Goal: Navigation & Orientation: Find specific page/section

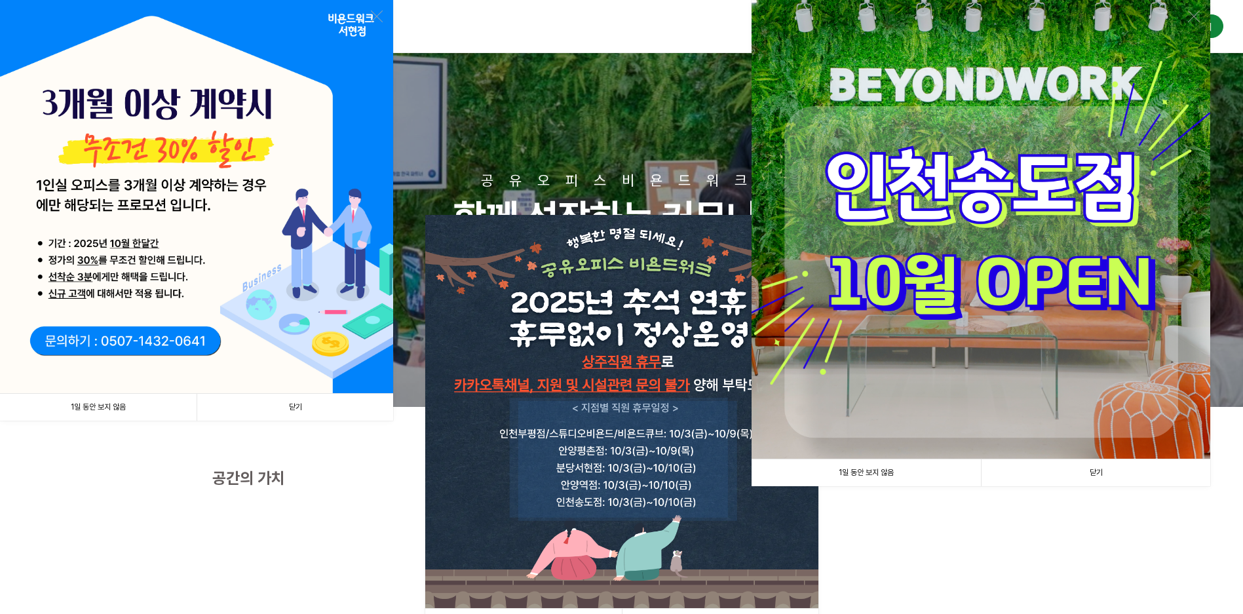
click at [1106, 474] on link "닫기" at bounding box center [1095, 472] width 229 height 27
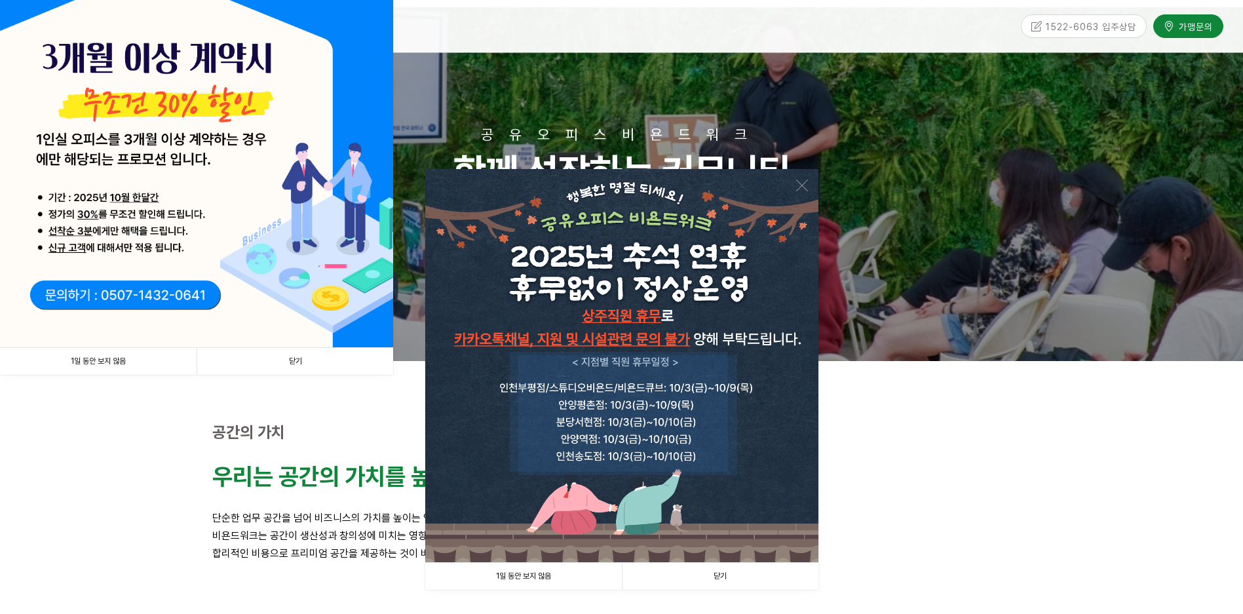
scroll to position [393, 0]
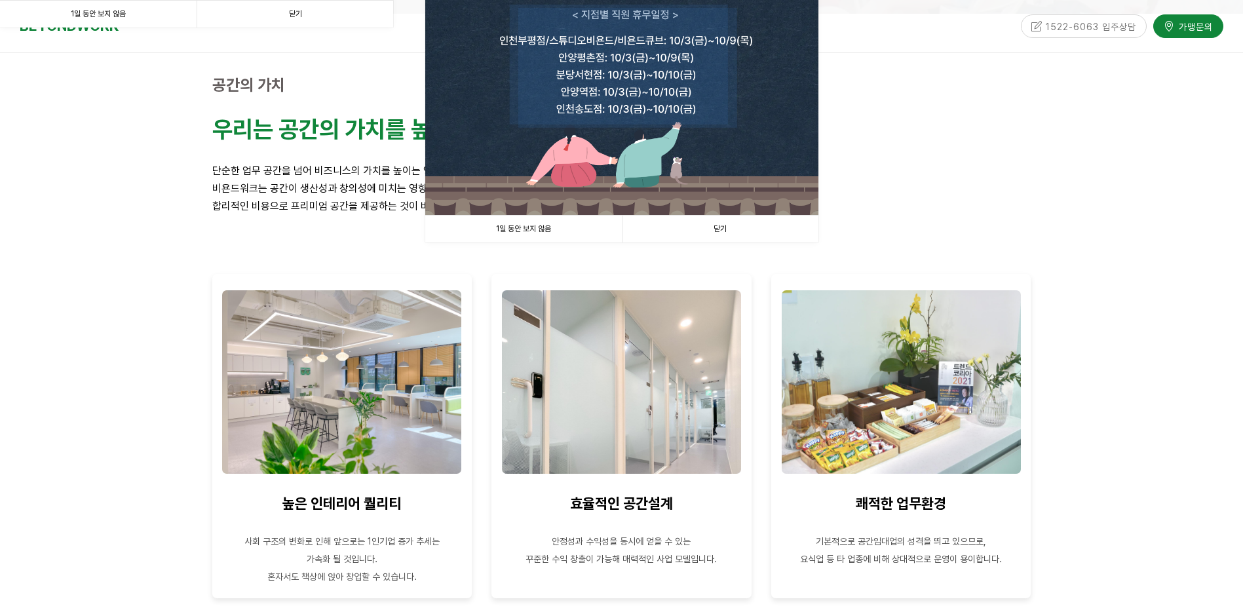
click at [721, 233] on link "닫기" at bounding box center [720, 229] width 197 height 27
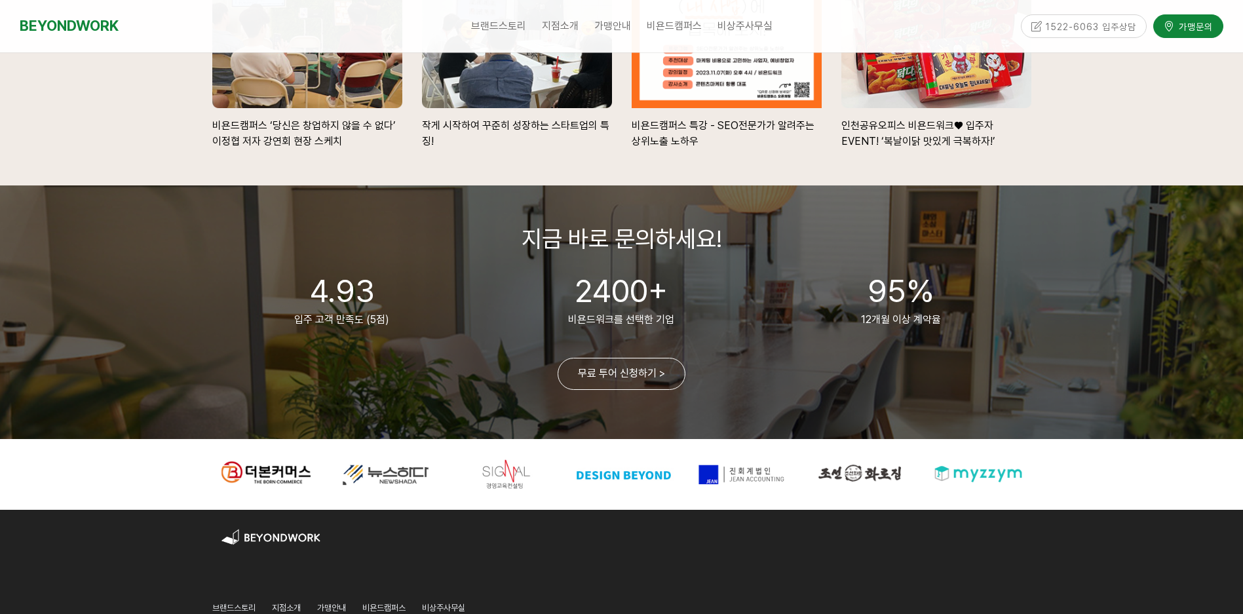
scroll to position [3014, 0]
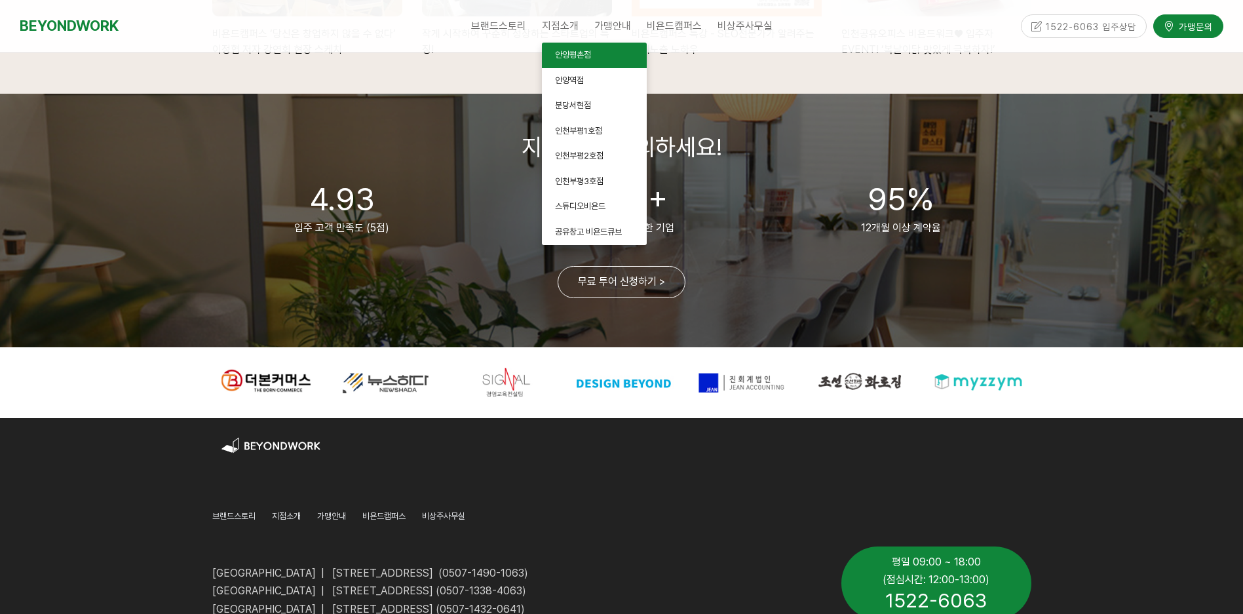
click at [581, 63] on link "안양평촌점" at bounding box center [594, 56] width 105 height 26
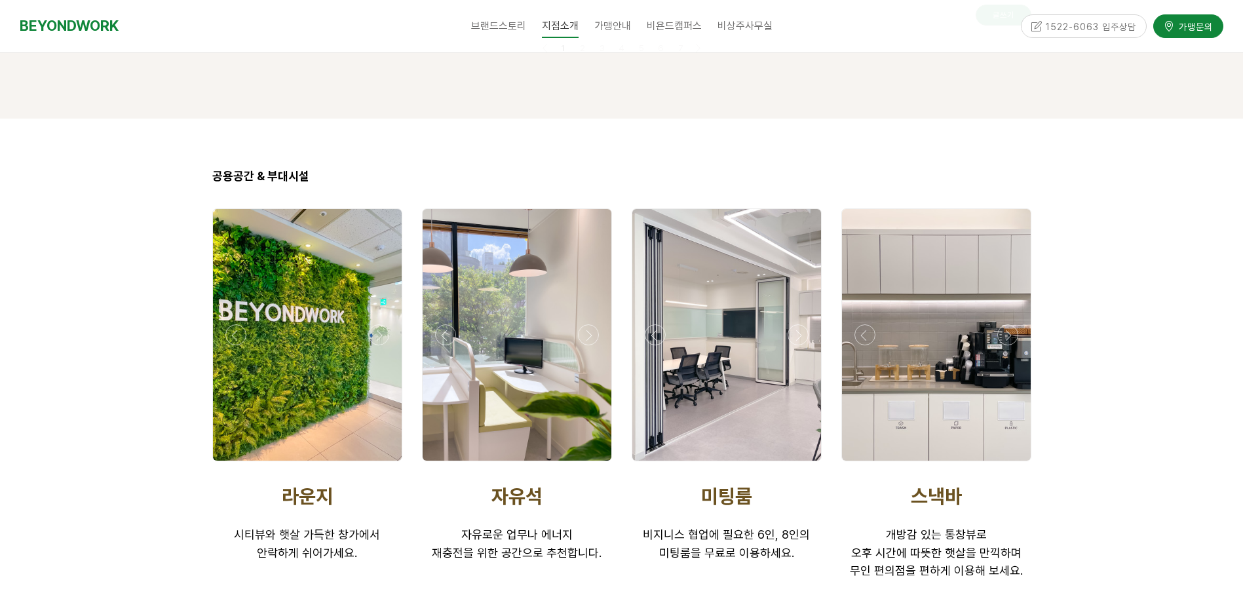
scroll to position [2096, 0]
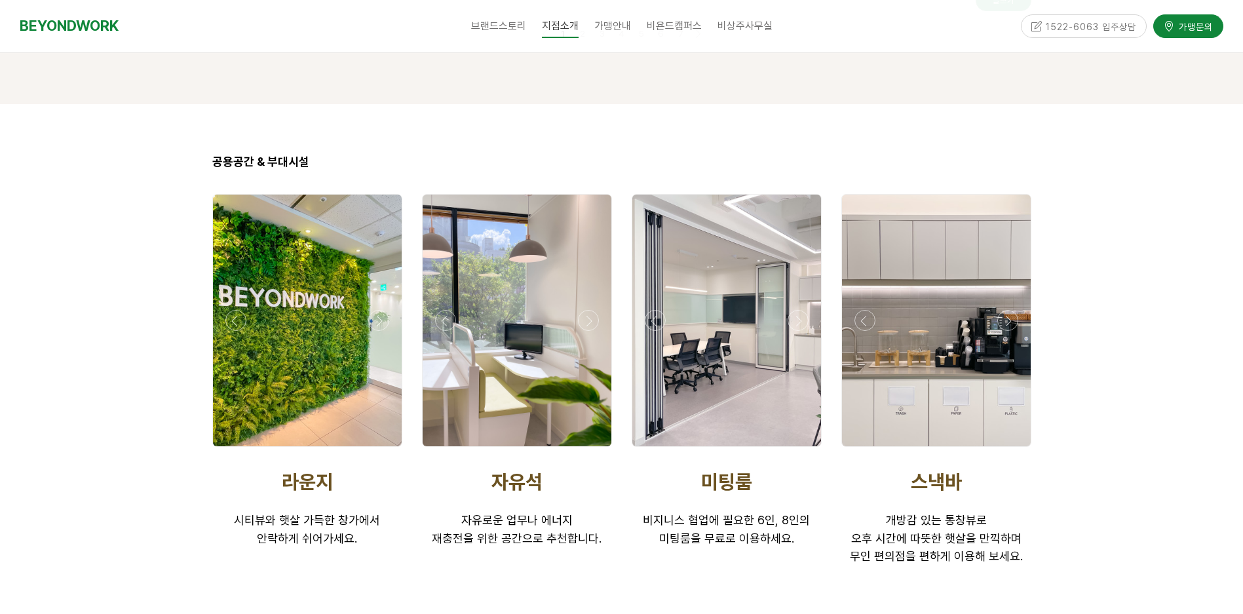
click at [591, 450] on div at bounding box center [517, 450] width 197 height 0
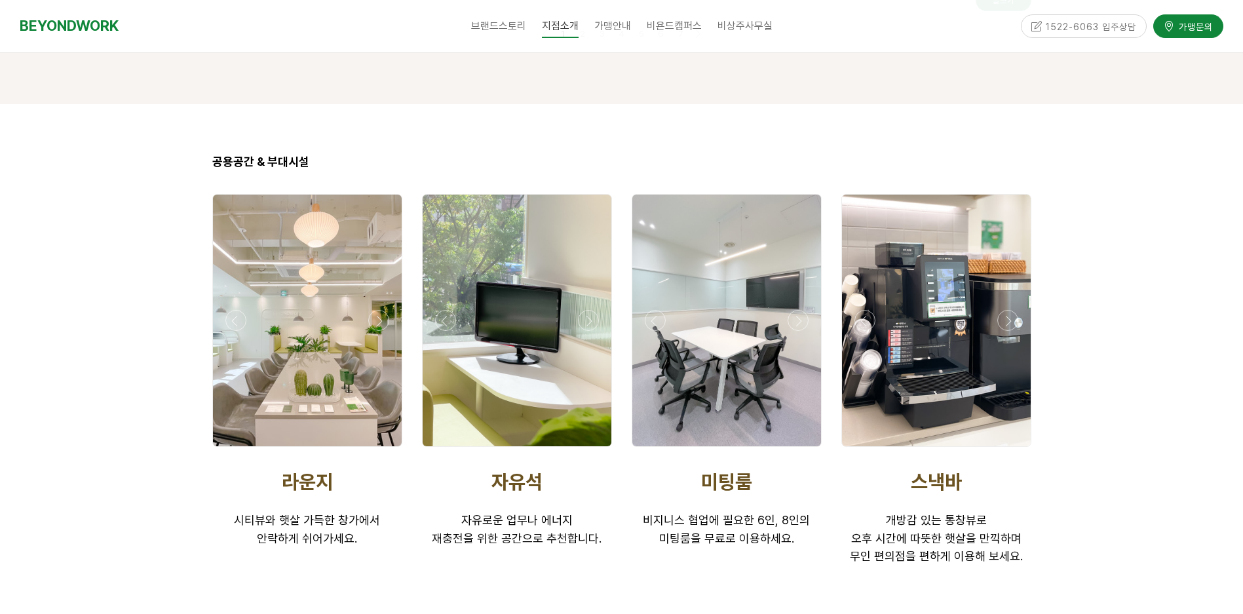
click at [591, 450] on div at bounding box center [517, 450] width 197 height 0
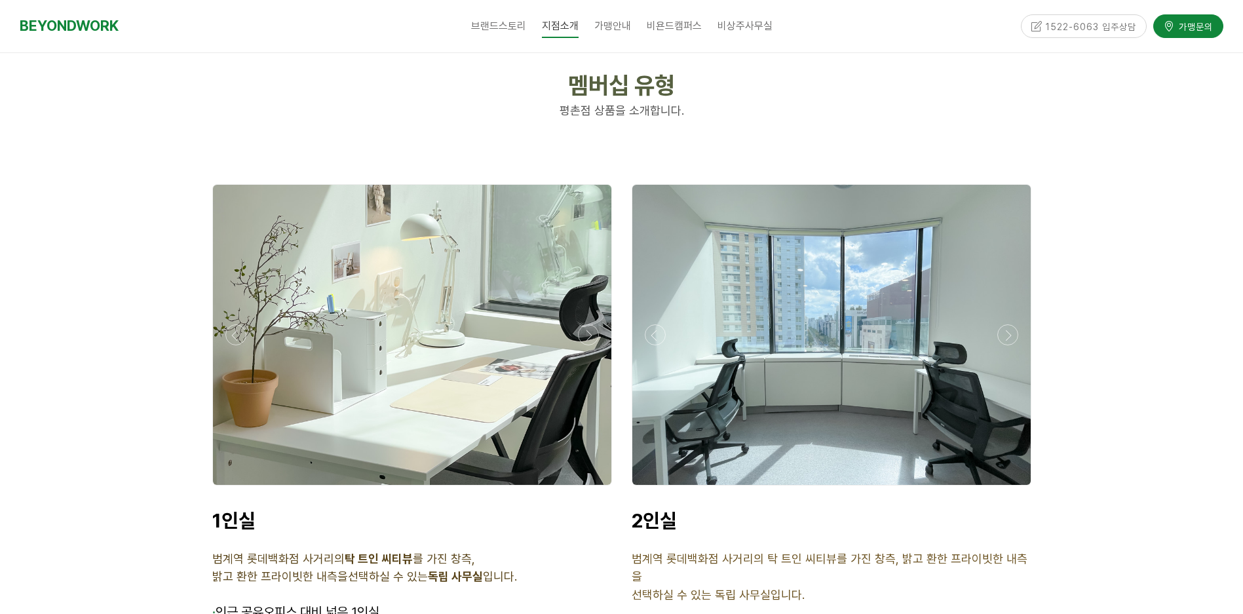
scroll to position [3145, 0]
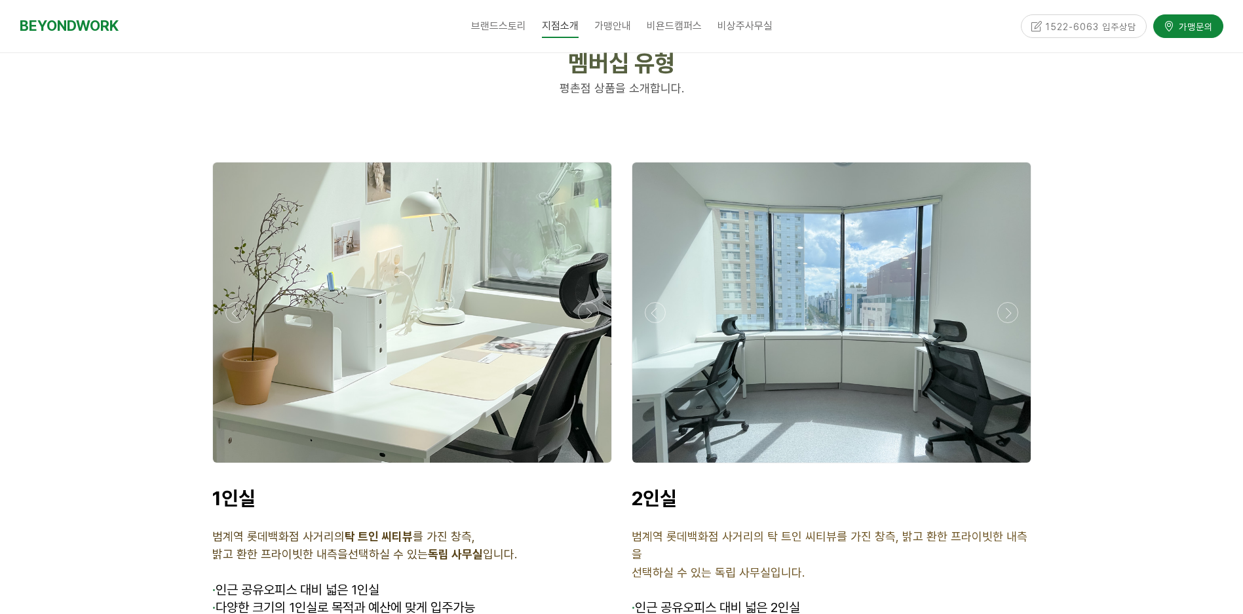
click at [588, 466] on div at bounding box center [412, 466] width 406 height 0
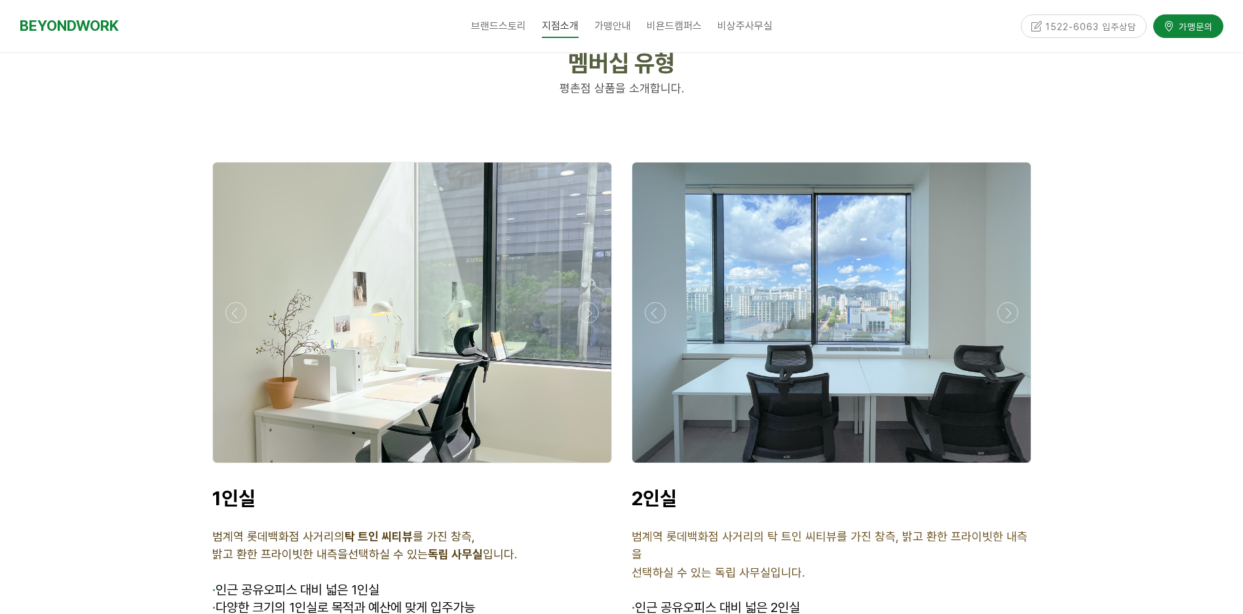
click at [588, 466] on div at bounding box center [412, 466] width 406 height 0
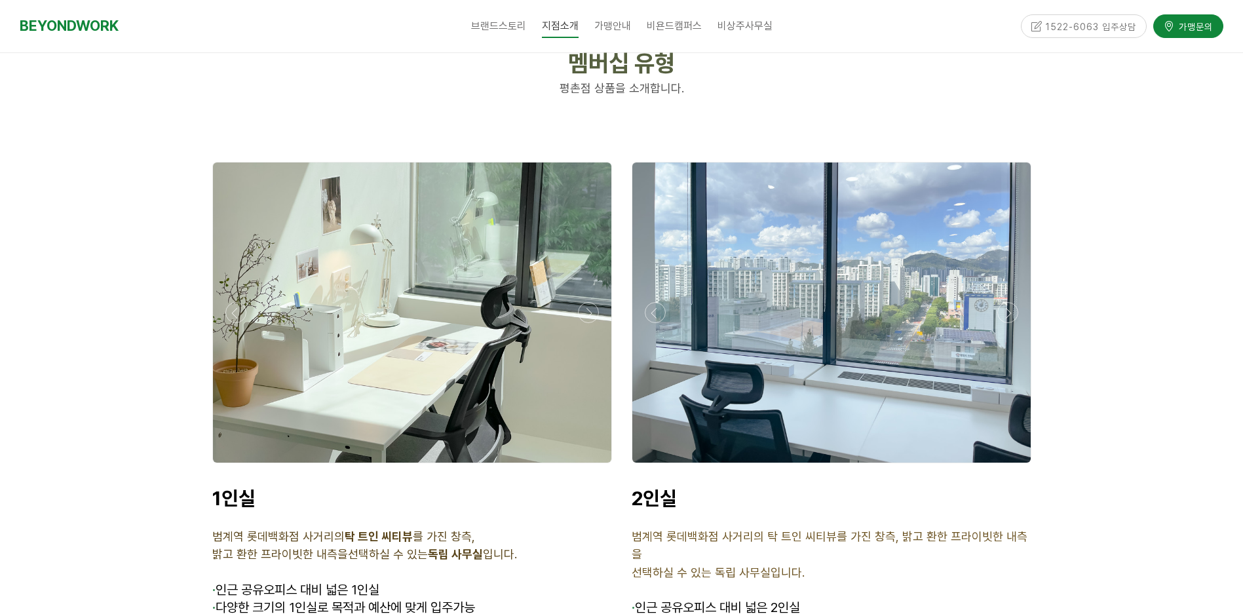
click at [588, 466] on div at bounding box center [412, 466] width 406 height 0
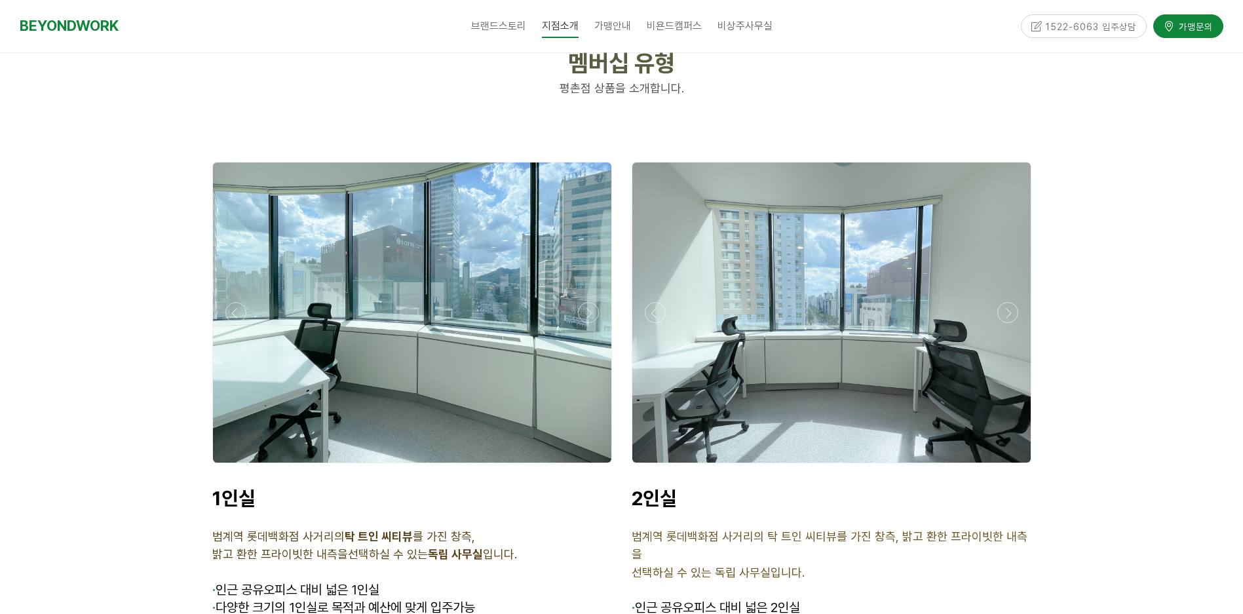
click at [588, 466] on div at bounding box center [412, 466] width 406 height 0
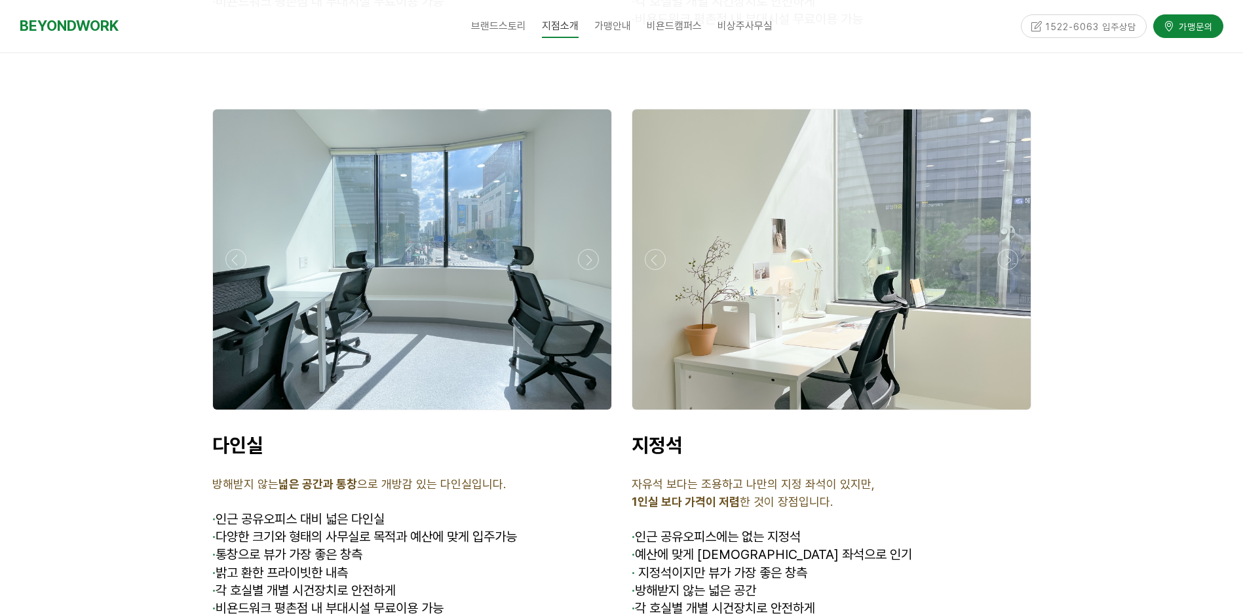
scroll to position [3800, 0]
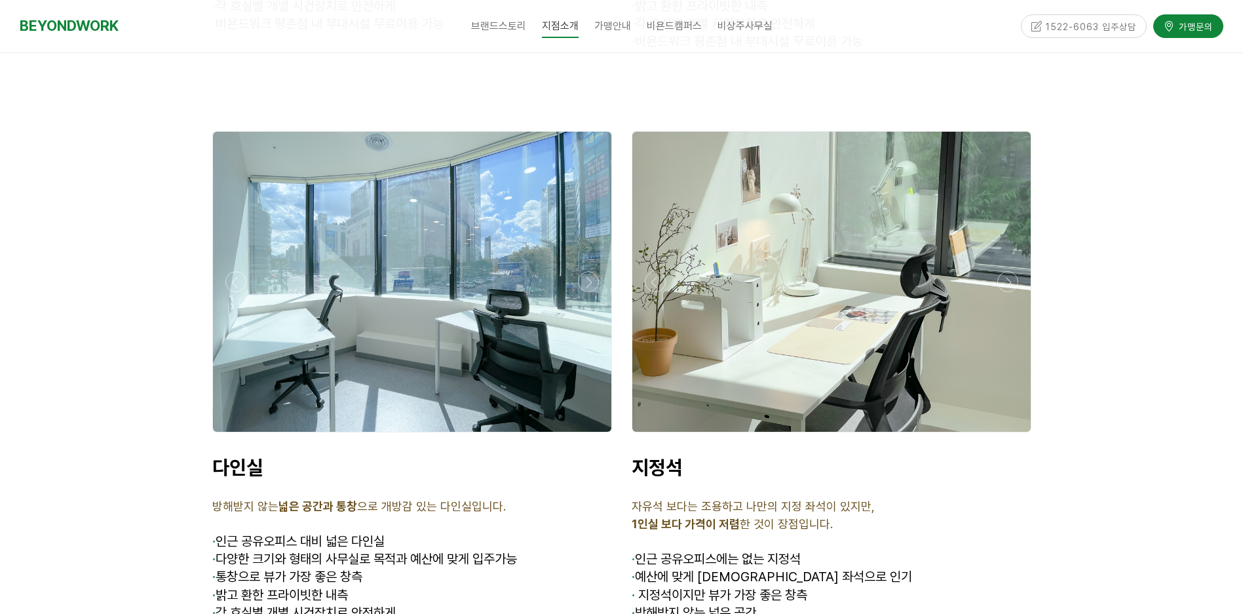
click at [1007, 436] on div at bounding box center [831, 436] width 406 height 0
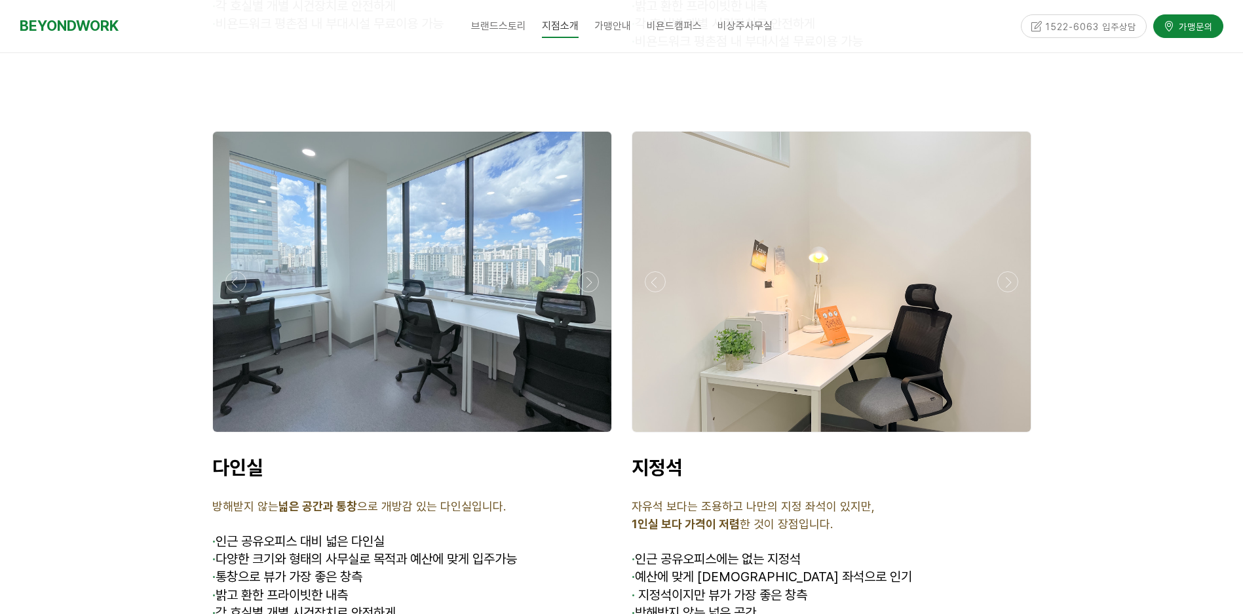
click at [1007, 436] on div at bounding box center [831, 436] width 406 height 0
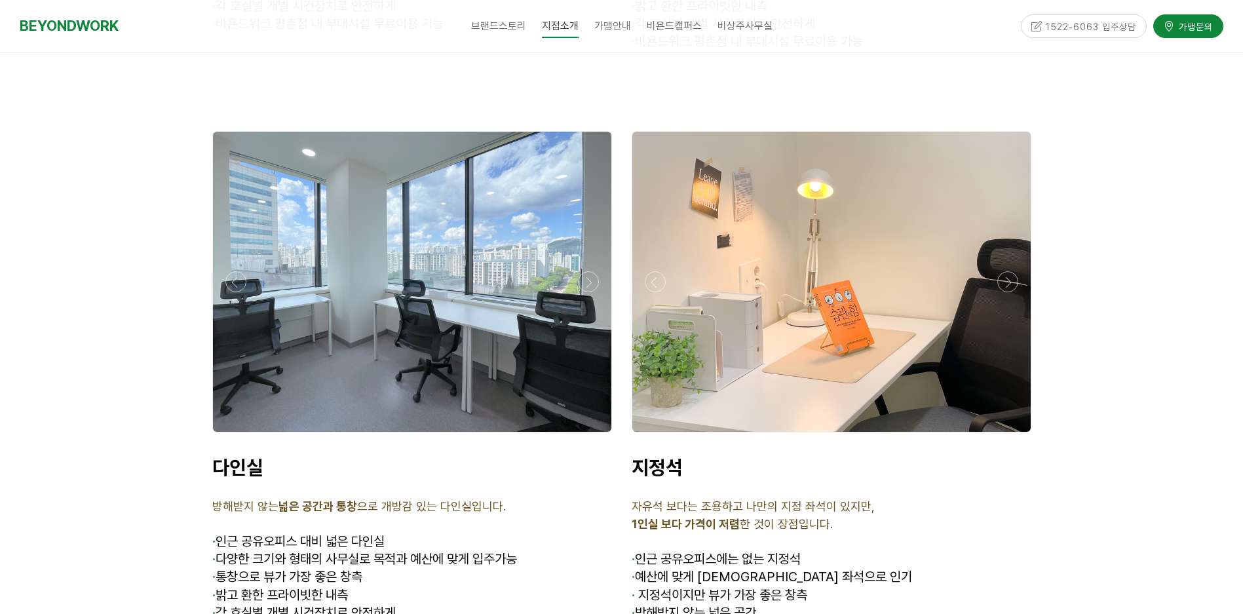
click at [1007, 436] on div at bounding box center [831, 436] width 406 height 0
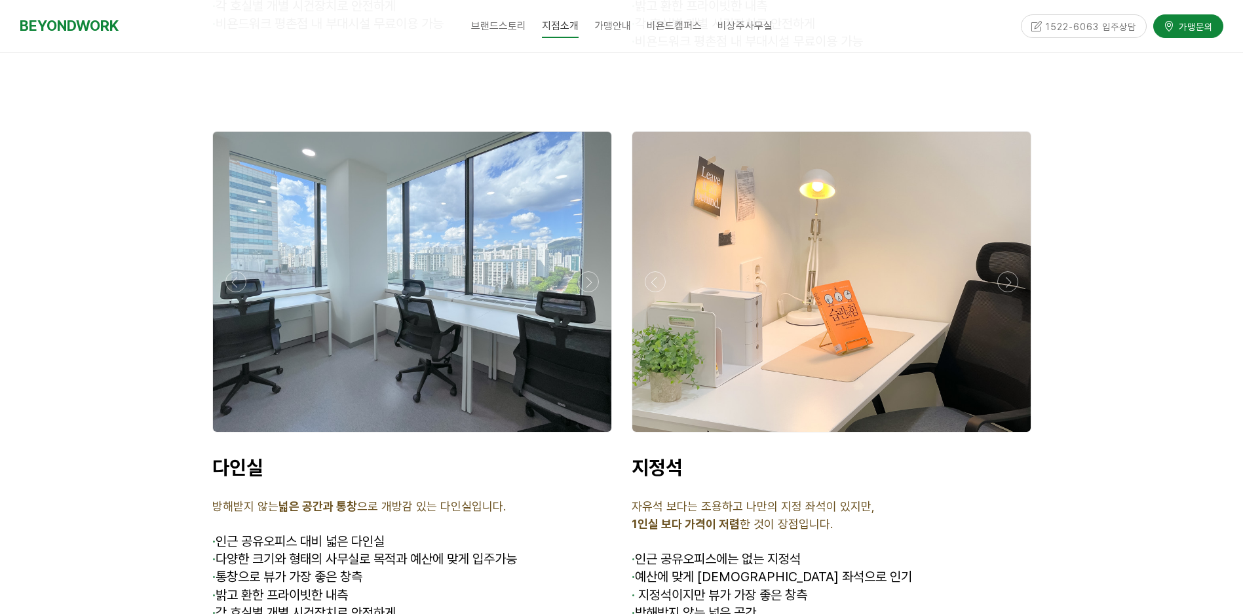
click at [1007, 436] on div at bounding box center [831, 436] width 406 height 0
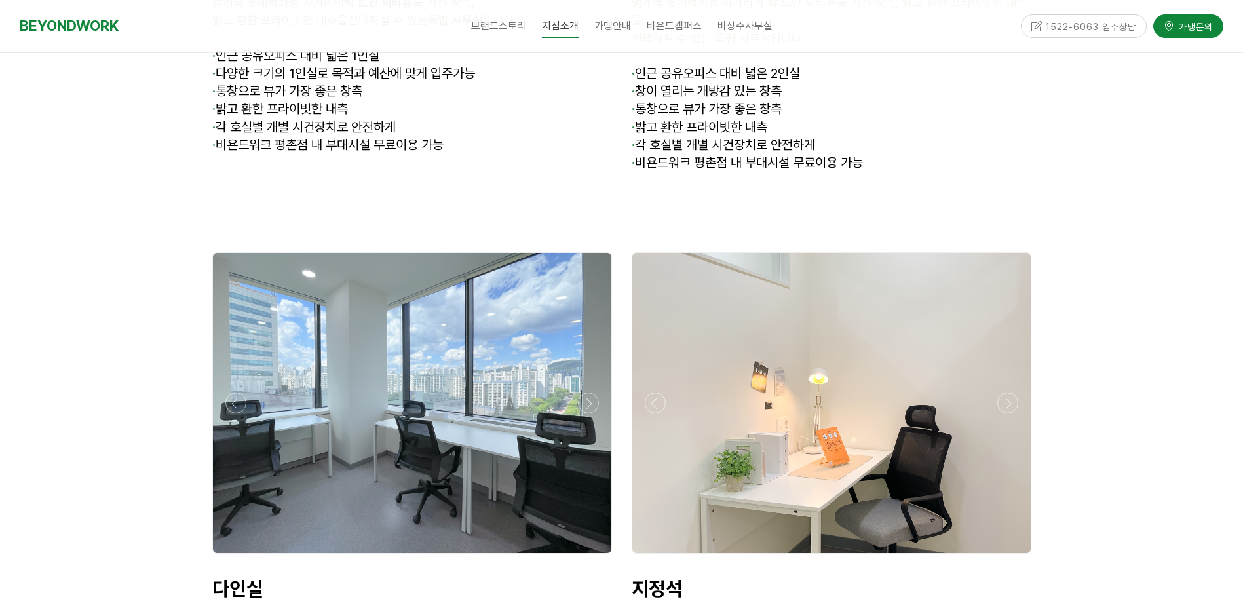
scroll to position [3669, 0]
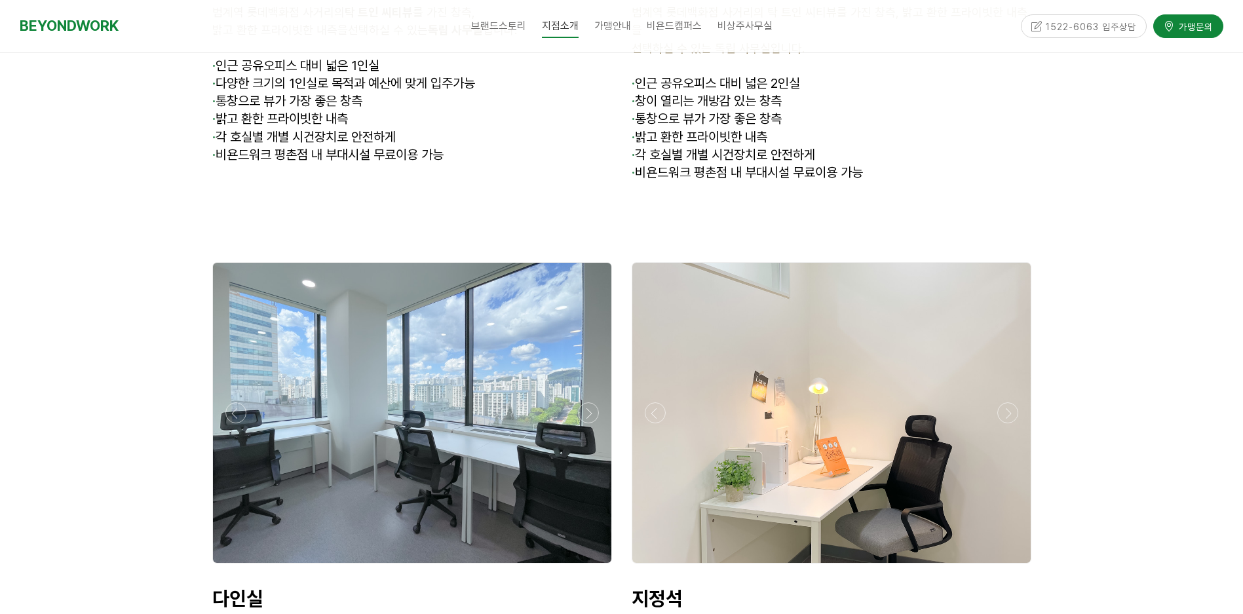
click at [1010, 567] on div at bounding box center [831, 567] width 406 height 0
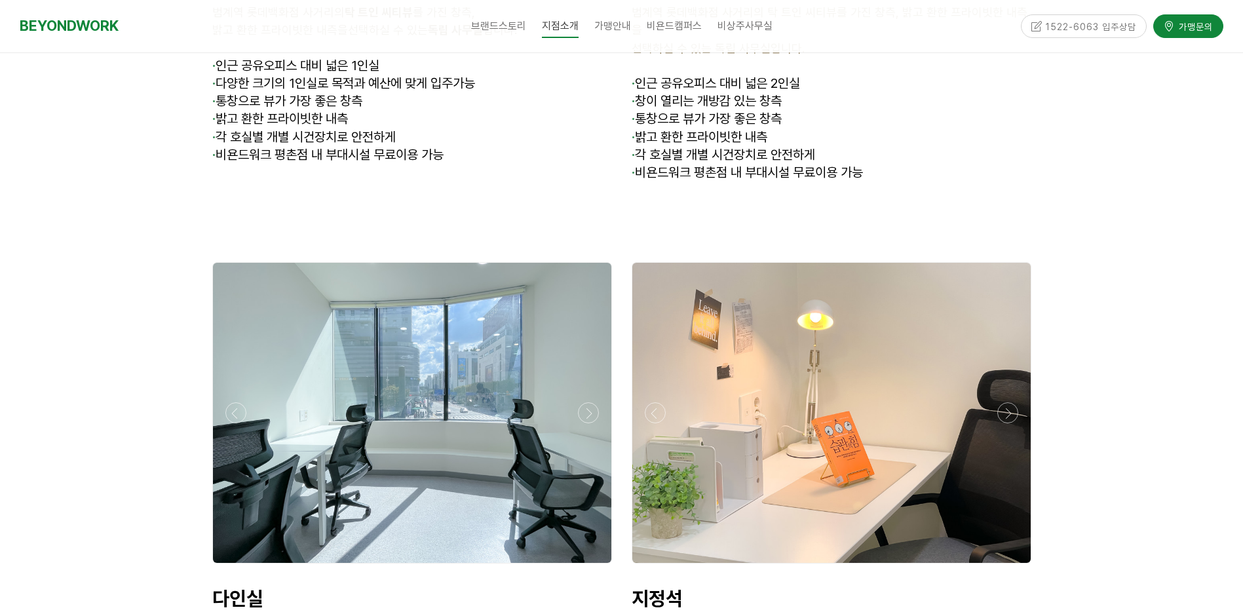
click at [1010, 567] on div at bounding box center [831, 567] width 406 height 0
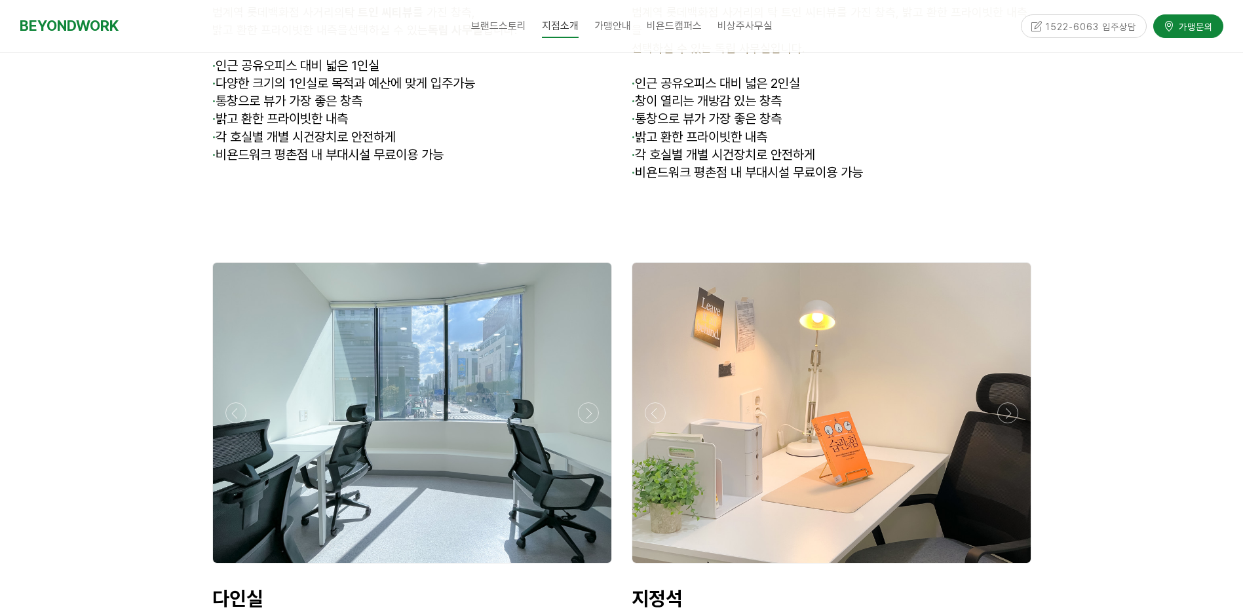
click at [1010, 567] on div at bounding box center [831, 567] width 406 height 0
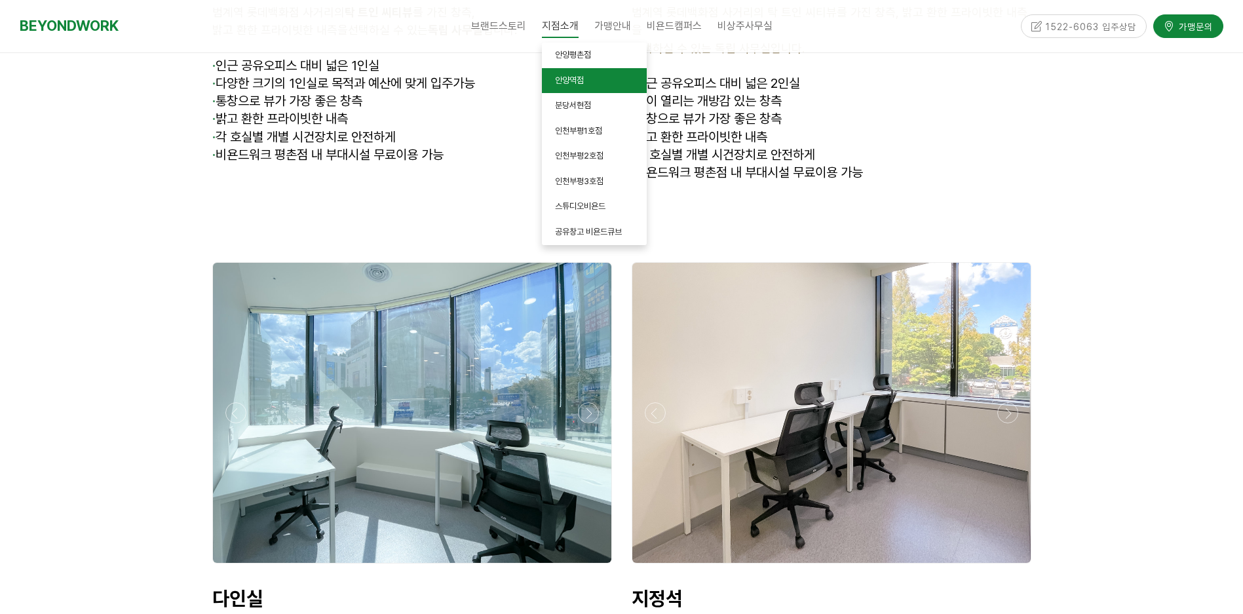
click at [576, 83] on span "안양역점" at bounding box center [569, 80] width 29 height 10
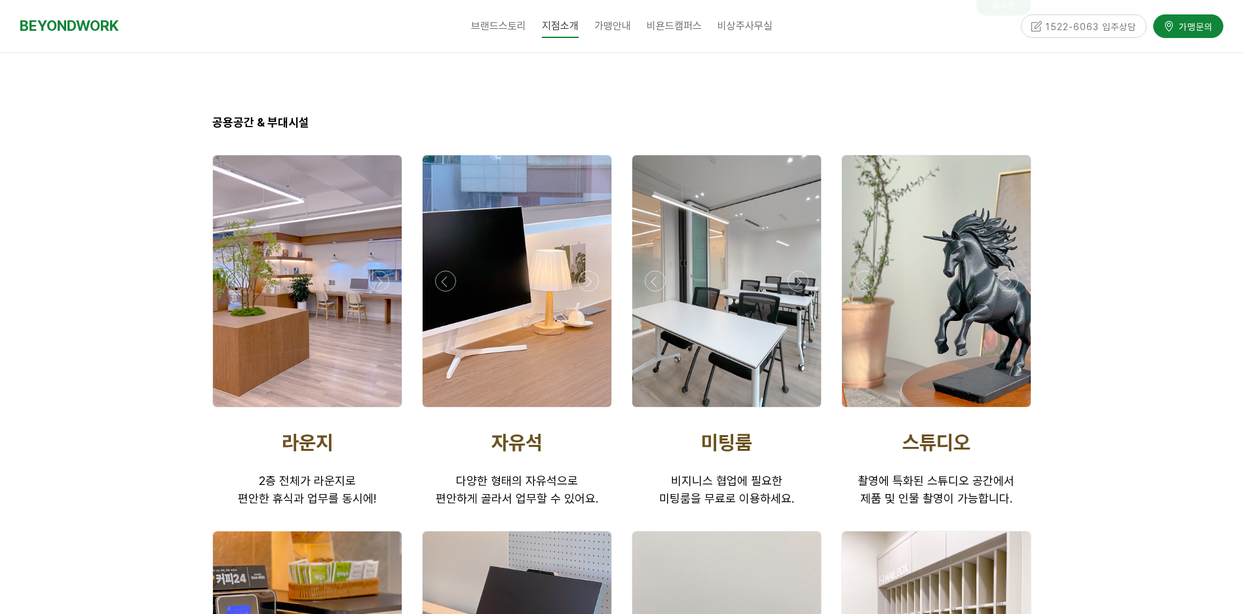
scroll to position [1965, 0]
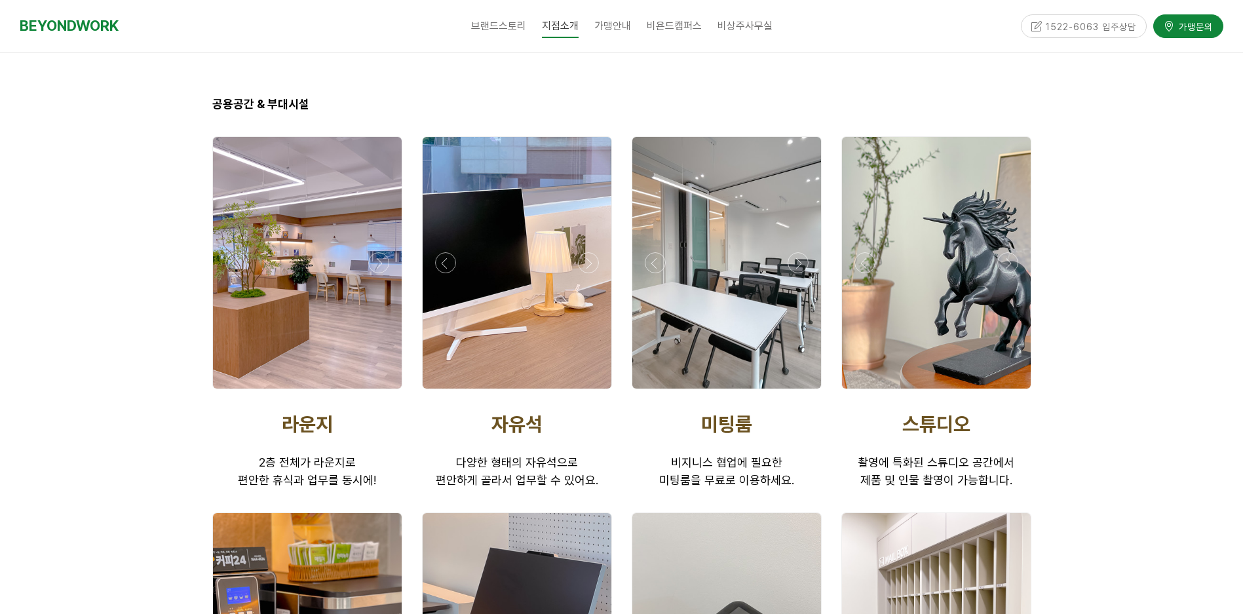
click at [399, 268] on div at bounding box center [307, 263] width 189 height 252
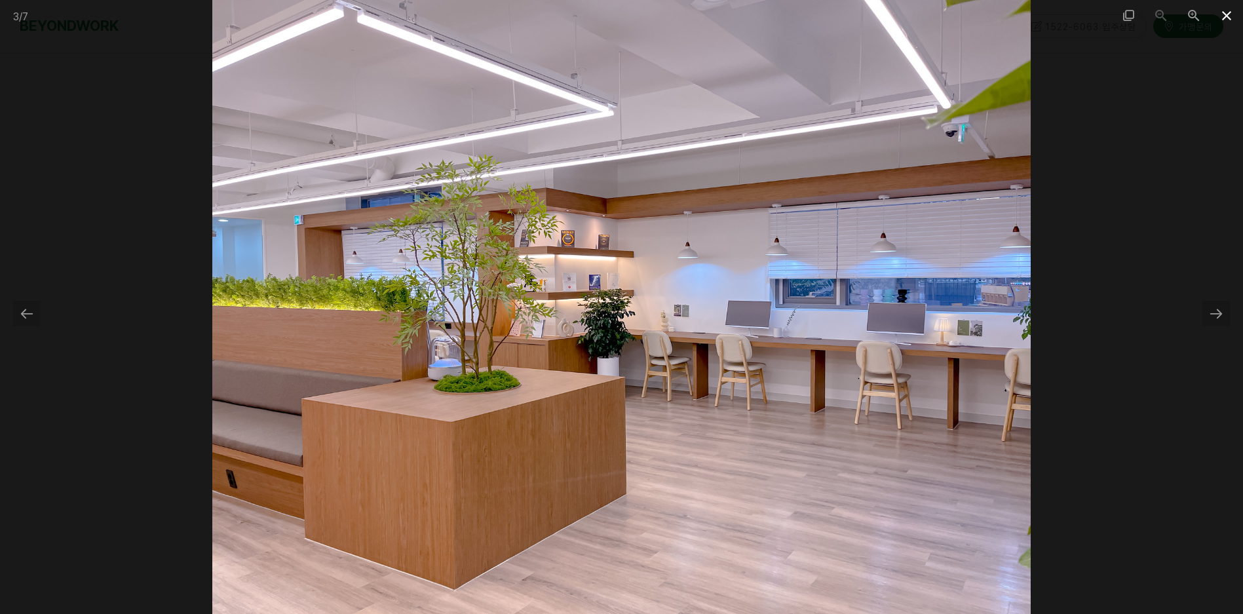
click at [1222, 21] on span at bounding box center [1226, 15] width 33 height 31
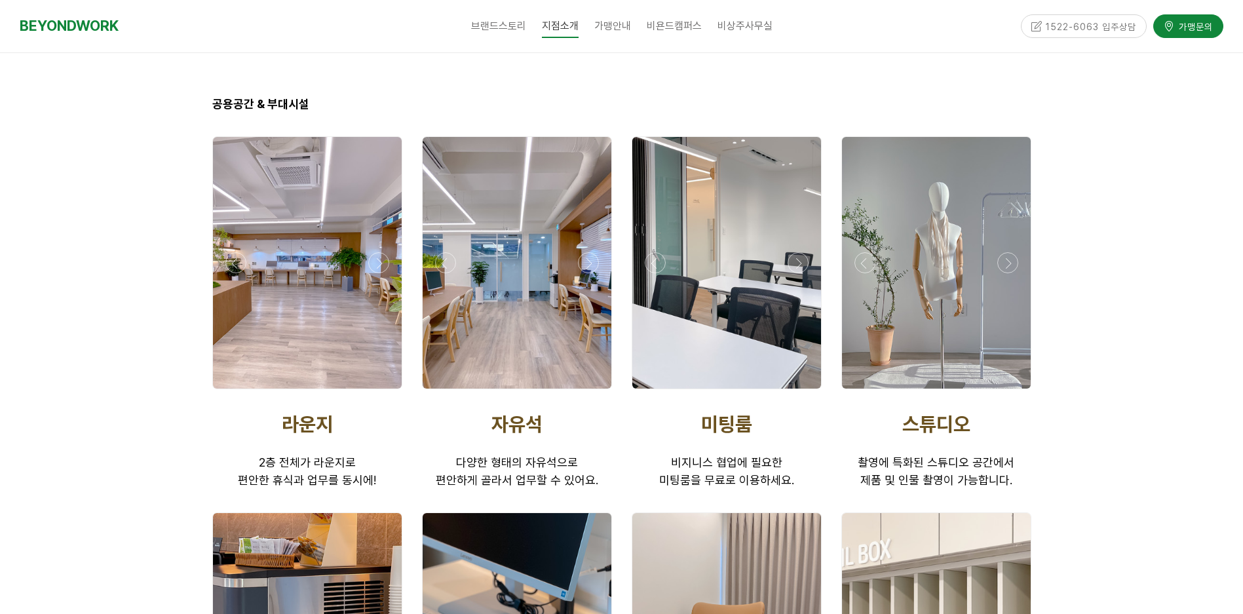
click at [599, 263] on div at bounding box center [517, 263] width 189 height 252
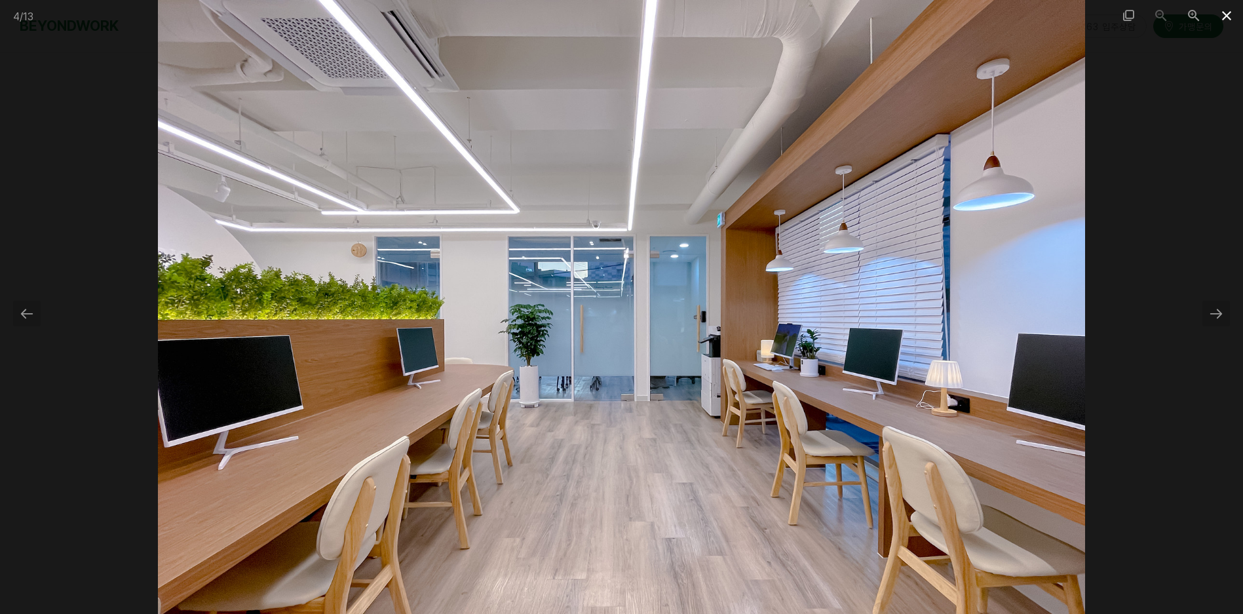
click at [1228, 17] on span at bounding box center [1226, 15] width 33 height 31
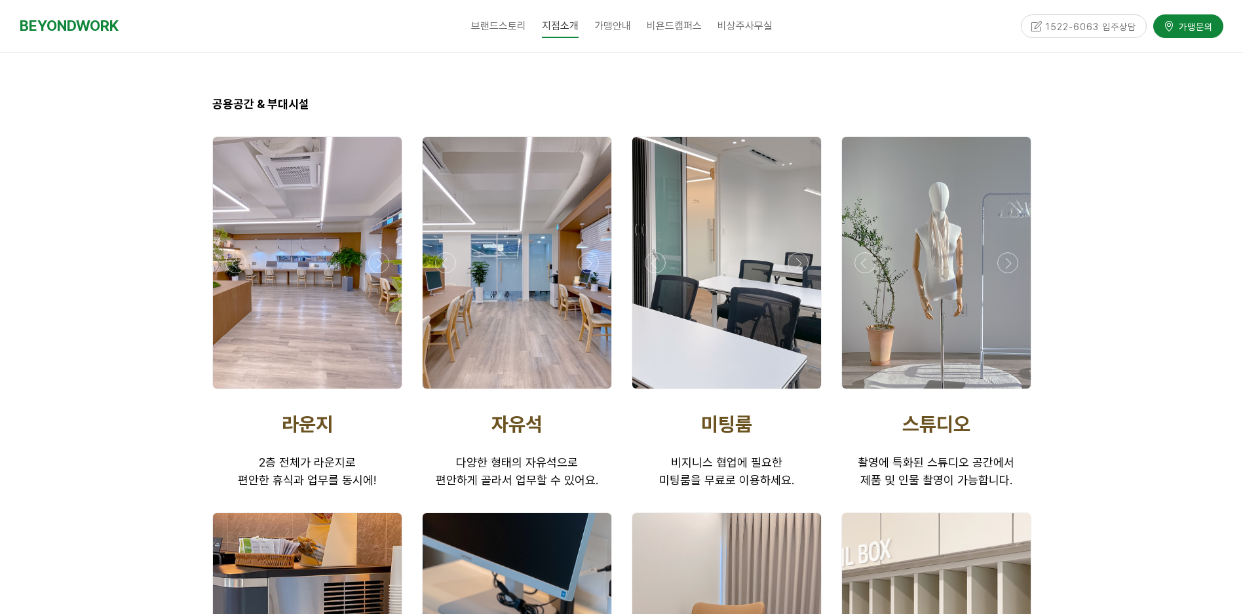
click at [588, 392] on div at bounding box center [517, 392] width 197 height 0
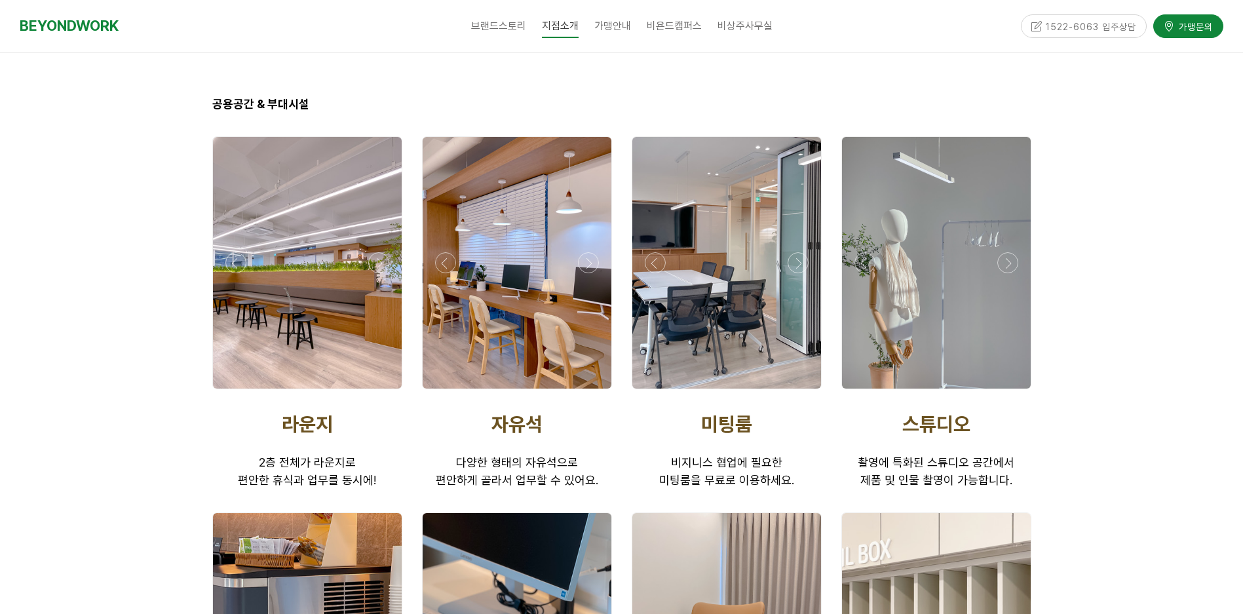
click at [587, 392] on div at bounding box center [517, 392] width 197 height 0
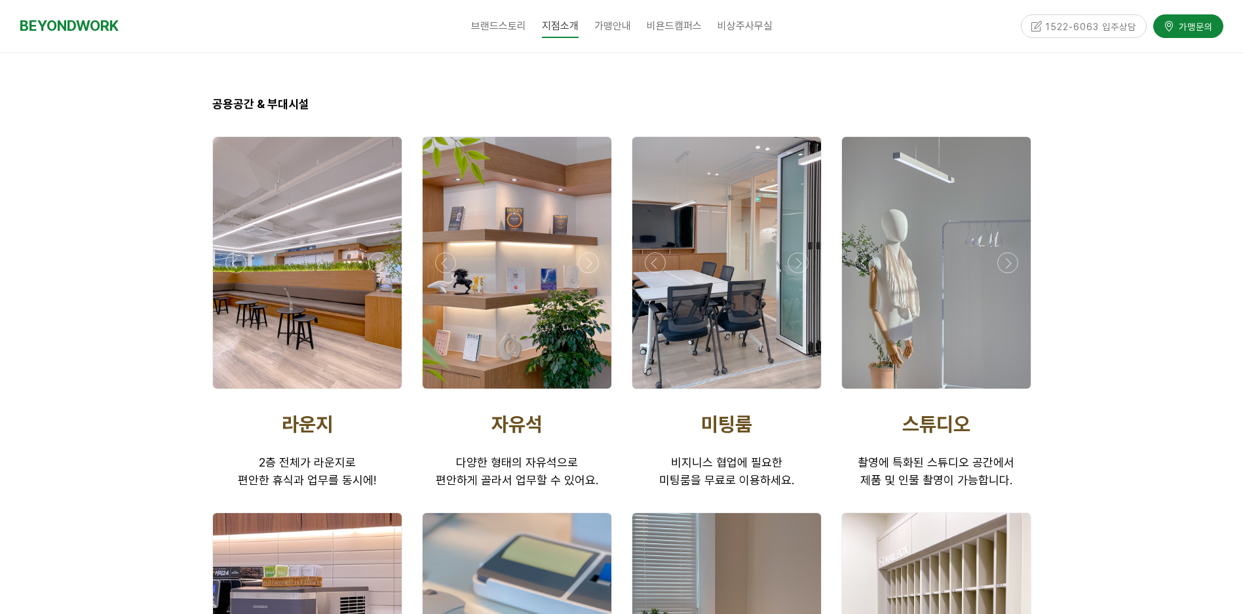
click at [587, 392] on div at bounding box center [517, 392] width 197 height 0
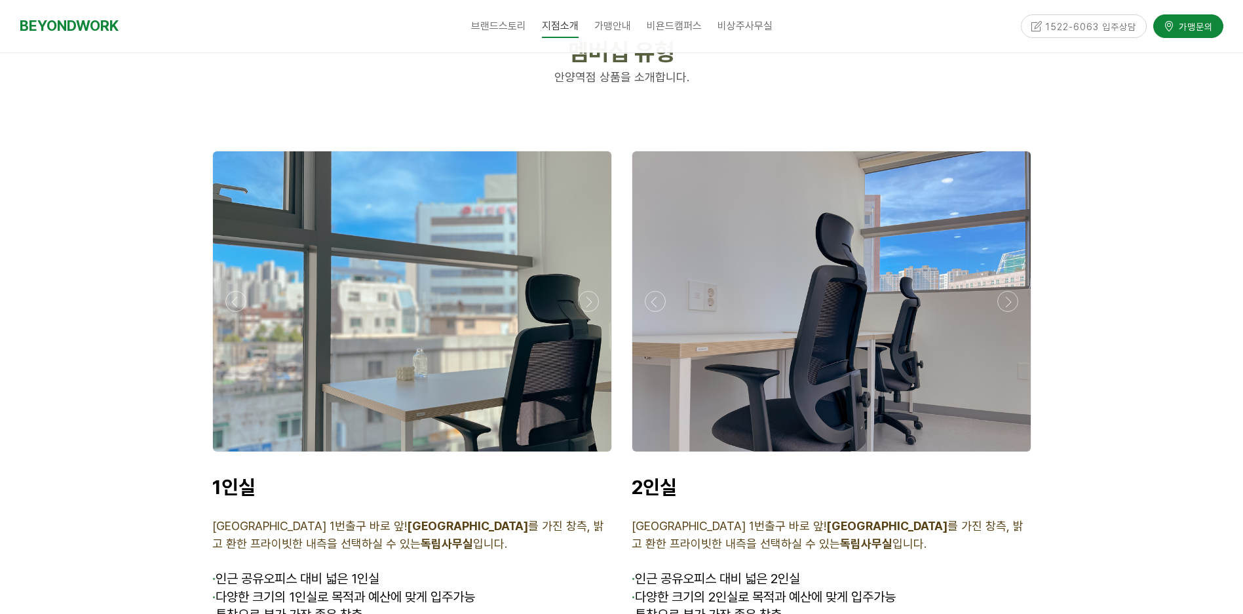
scroll to position [2948, 0]
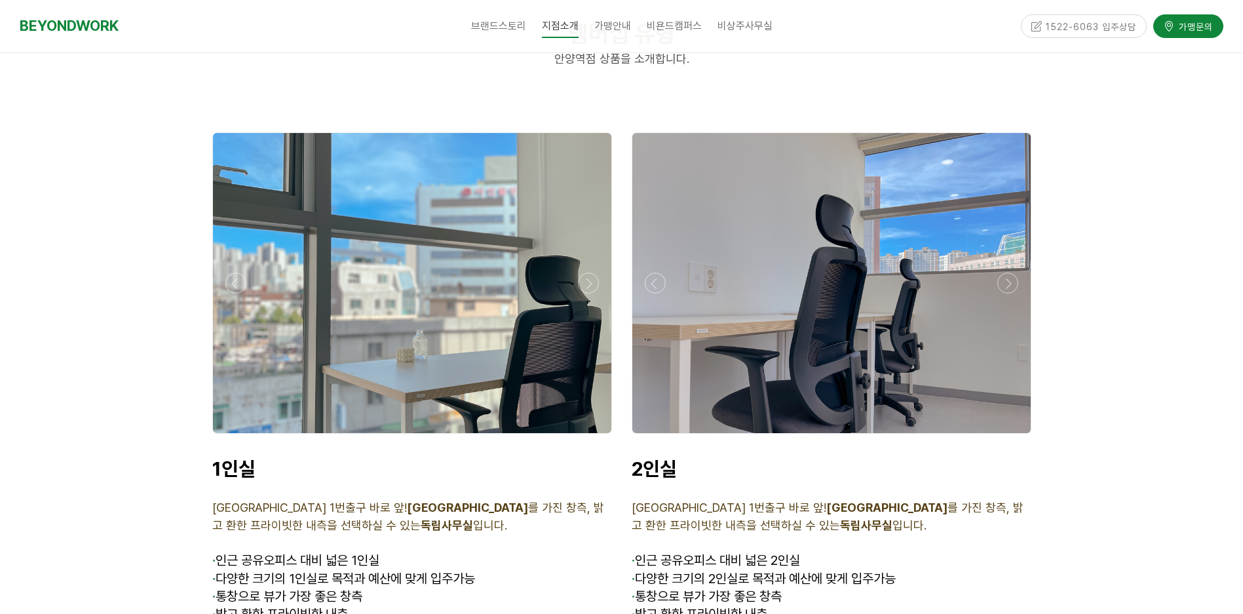
click at [590, 437] on div at bounding box center [412, 437] width 406 height 0
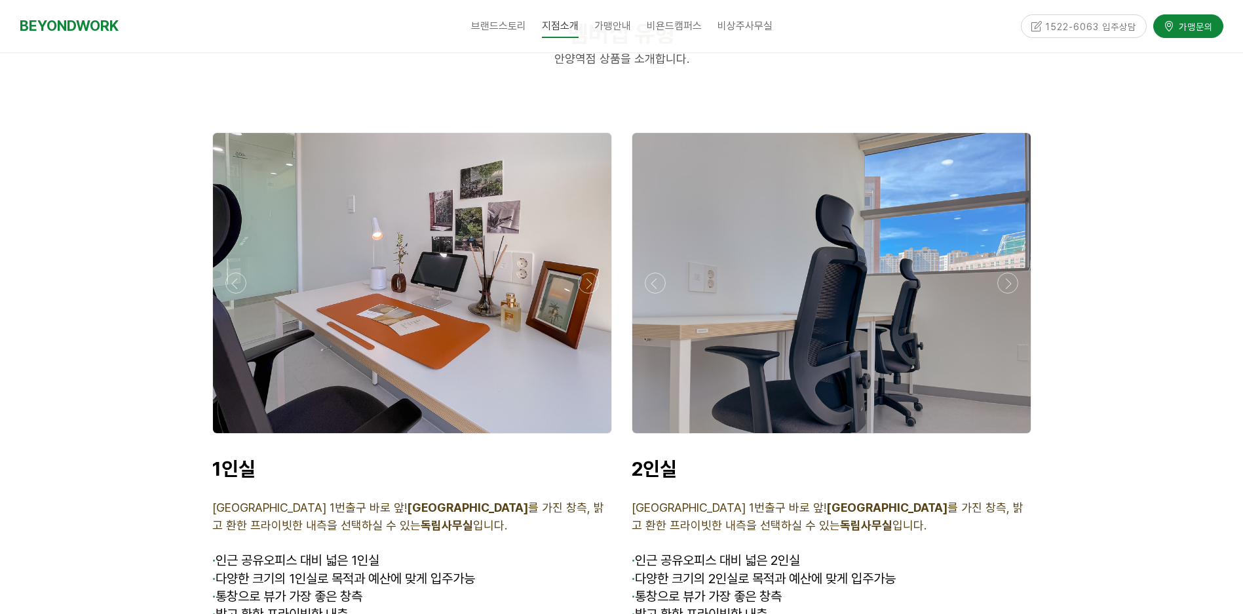
click at [590, 437] on div at bounding box center [412, 437] width 406 height 0
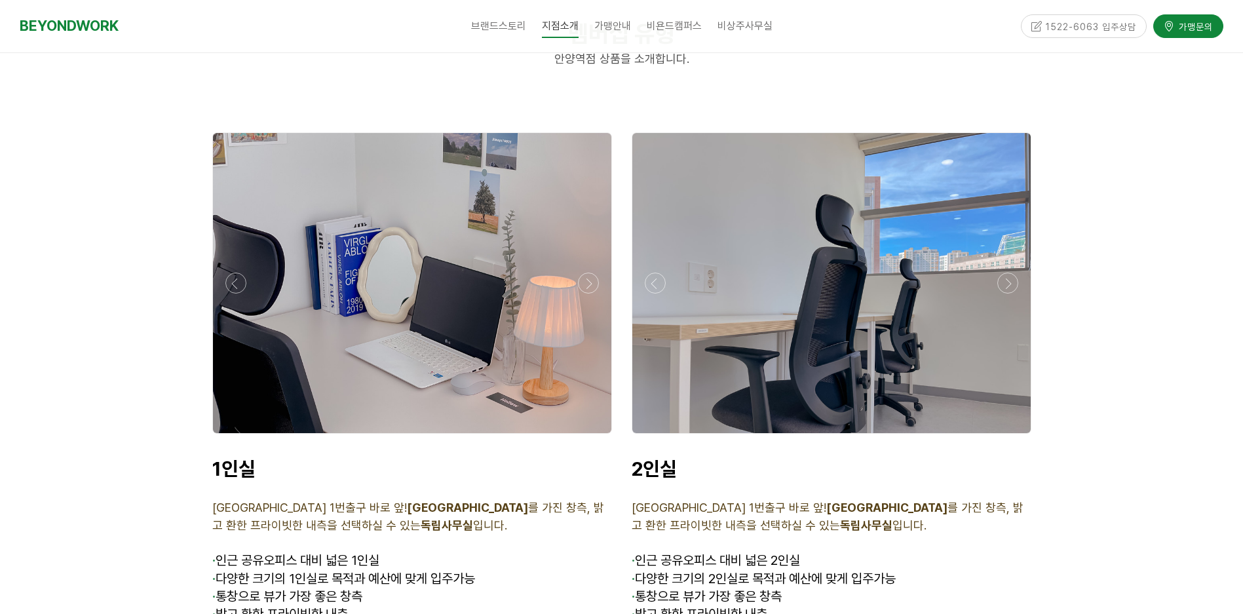
click at [590, 437] on div at bounding box center [412, 437] width 406 height 0
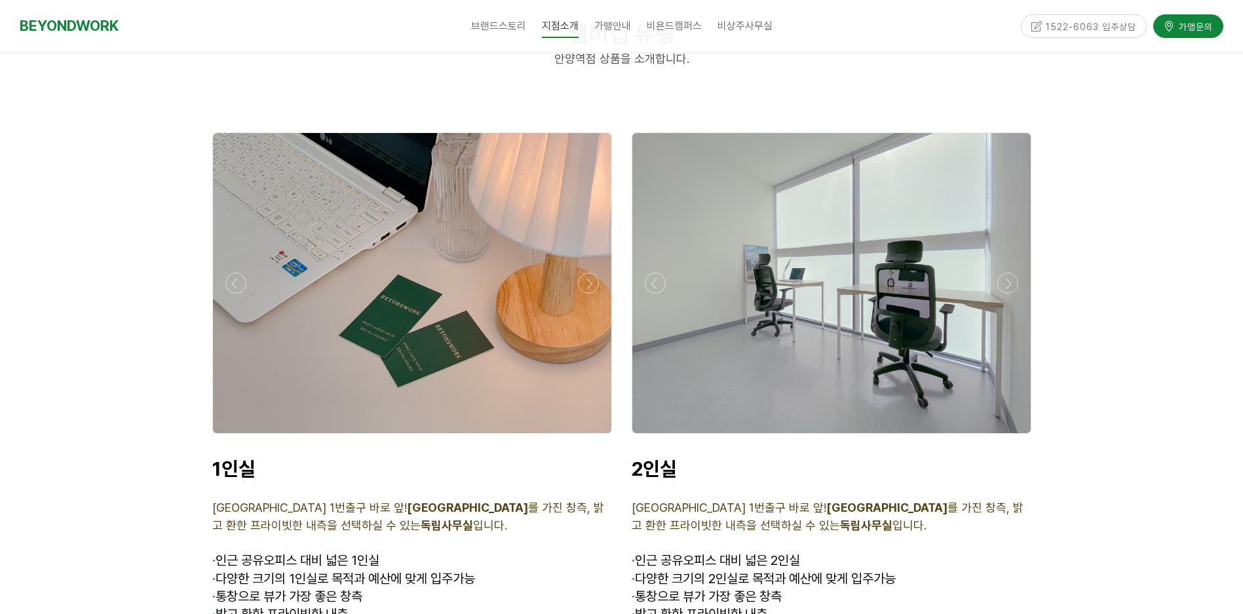
click at [590, 437] on div at bounding box center [412, 437] width 406 height 0
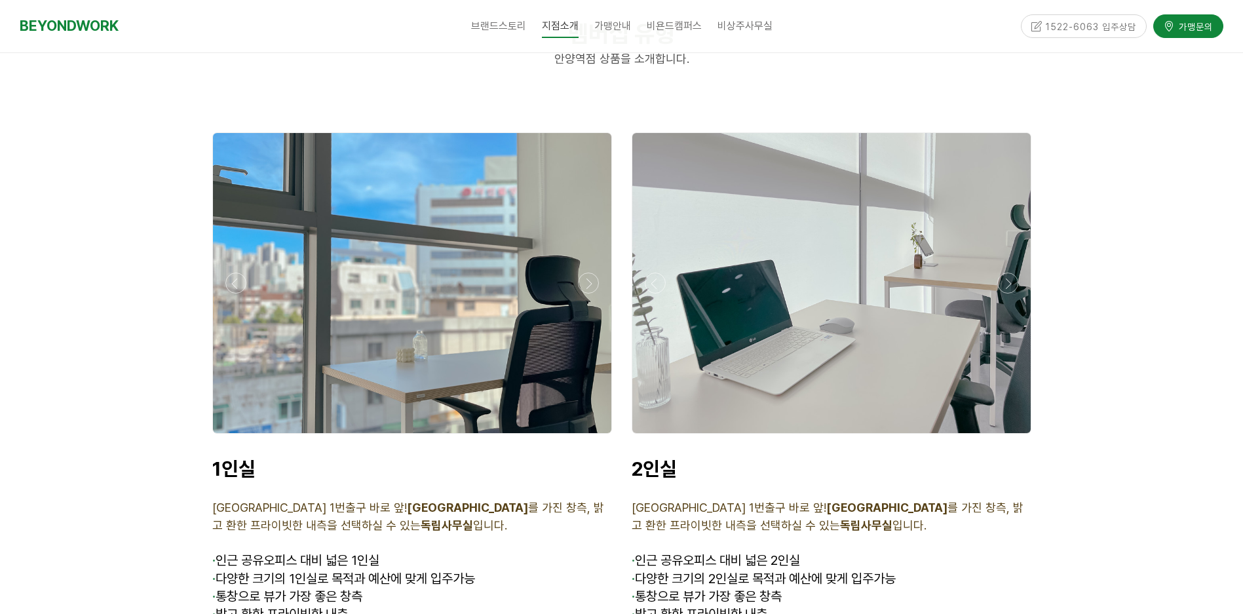
click at [590, 437] on div at bounding box center [412, 437] width 406 height 0
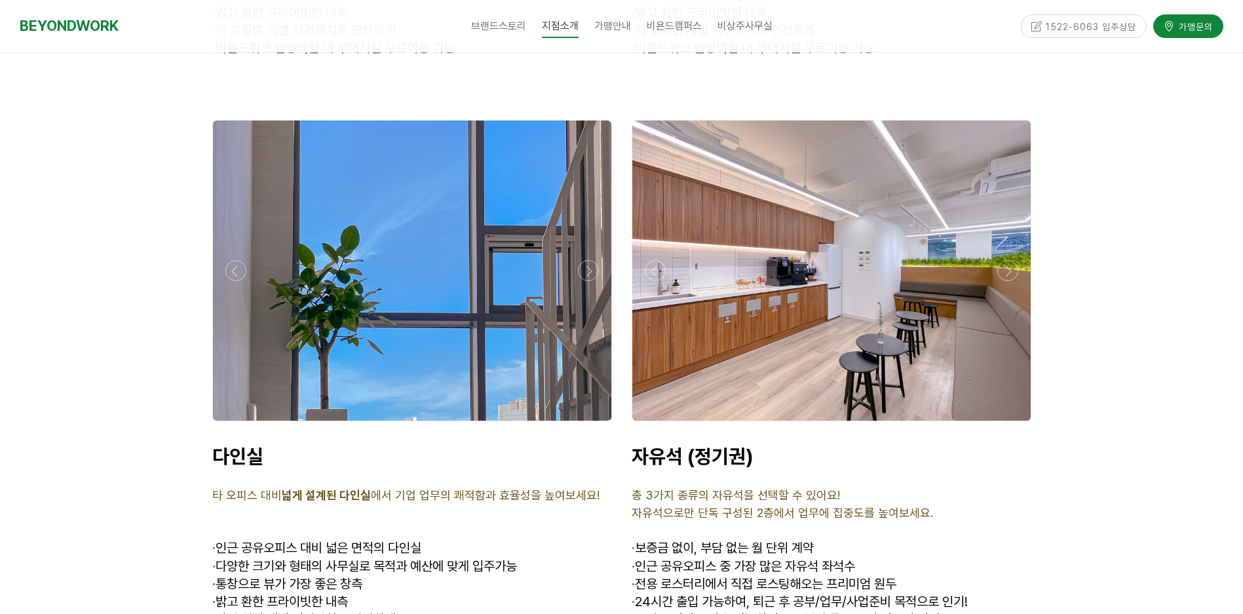
scroll to position [3598, 0]
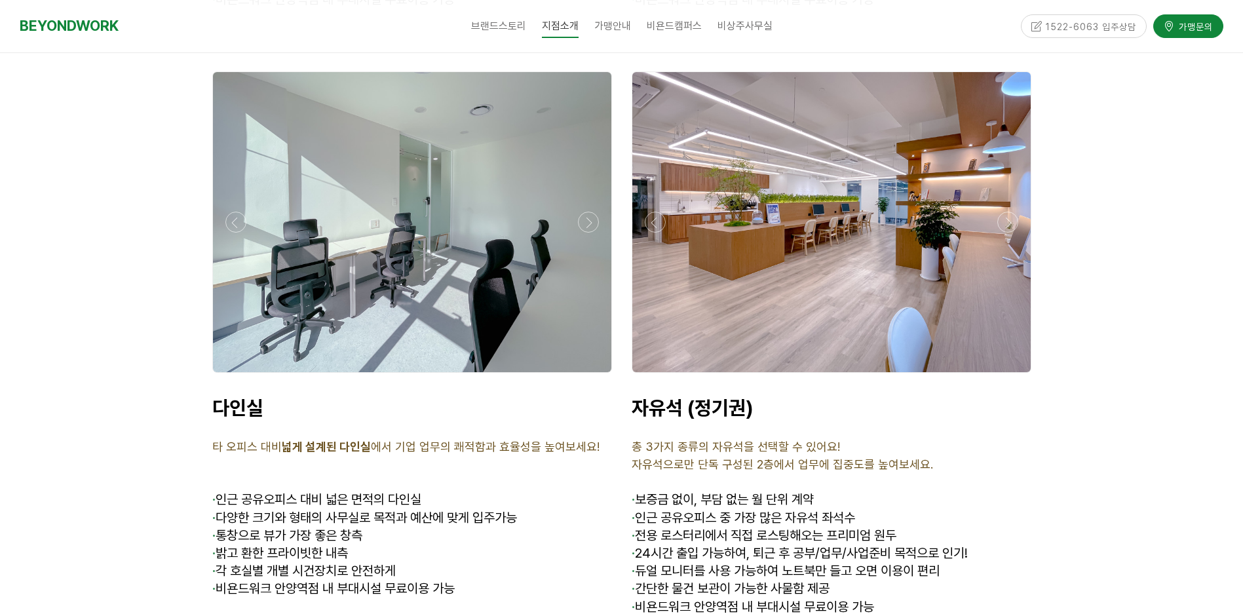
click at [594, 214] on div at bounding box center [412, 222] width 398 height 300
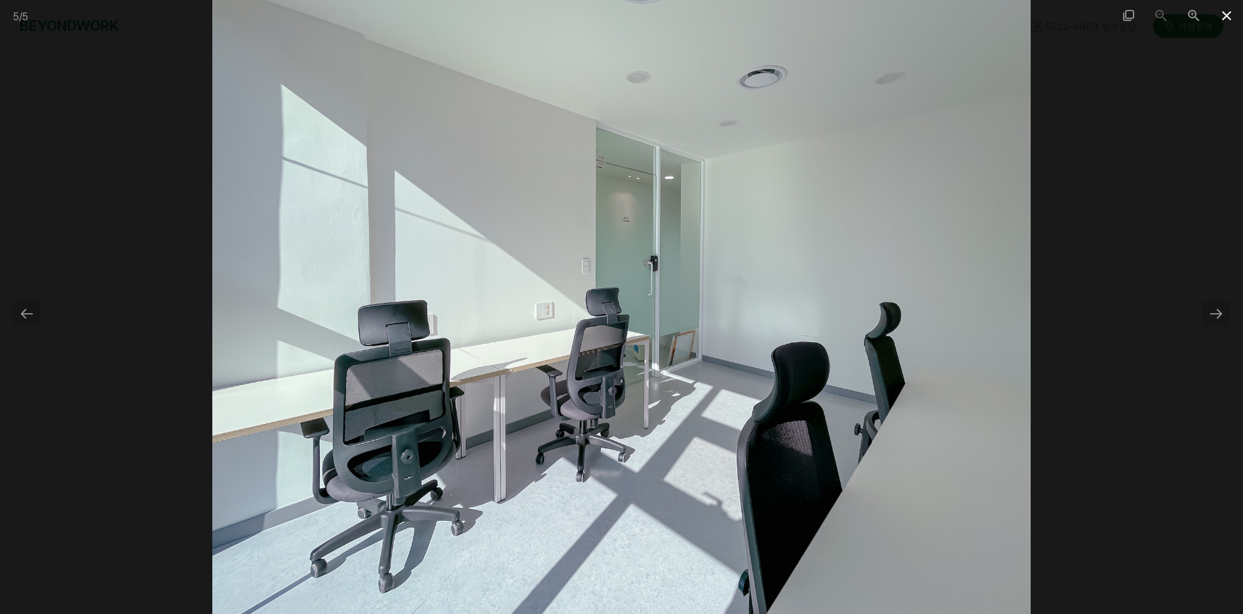
click at [1221, 9] on span at bounding box center [1226, 15] width 33 height 31
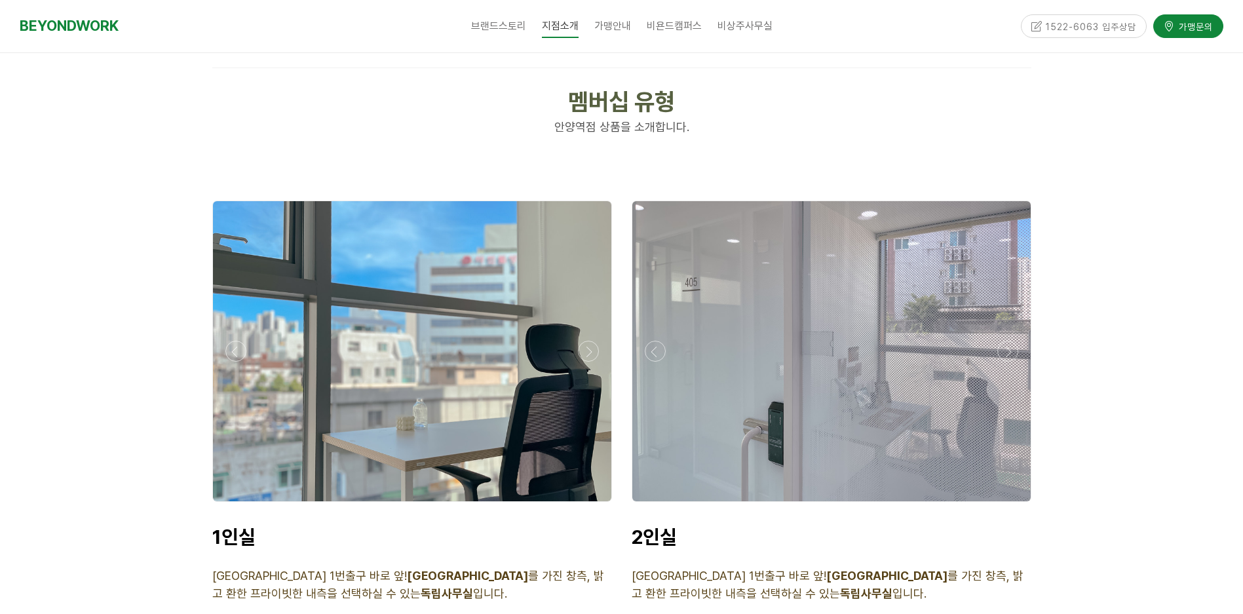
scroll to position [2877, 0]
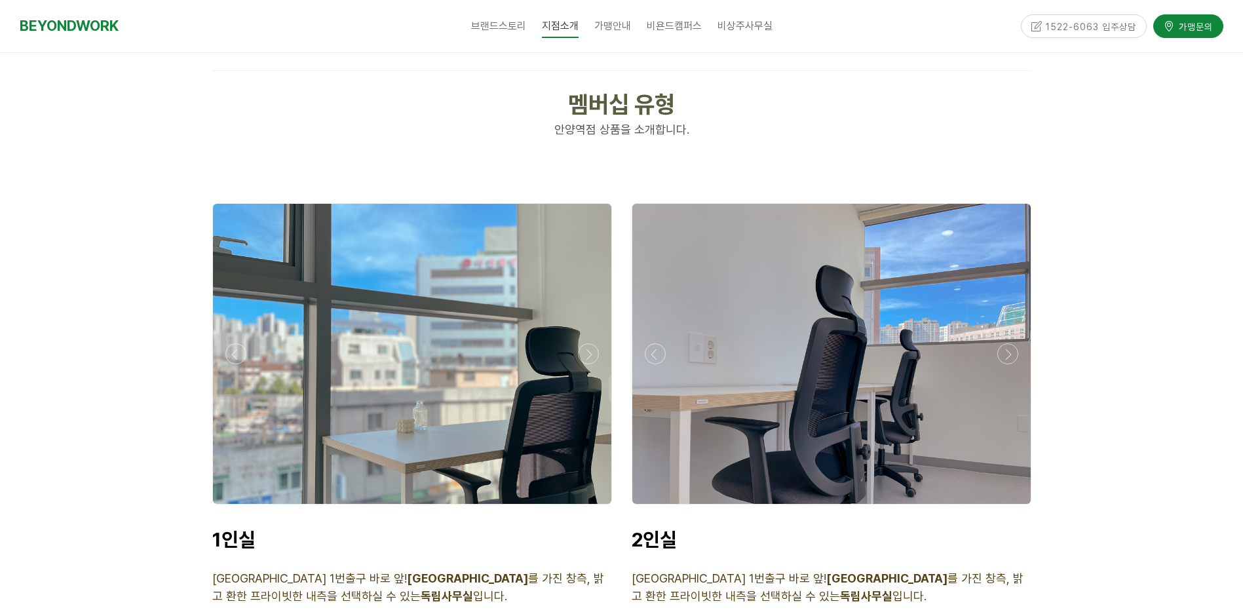
click at [592, 508] on div at bounding box center [412, 508] width 406 height 0
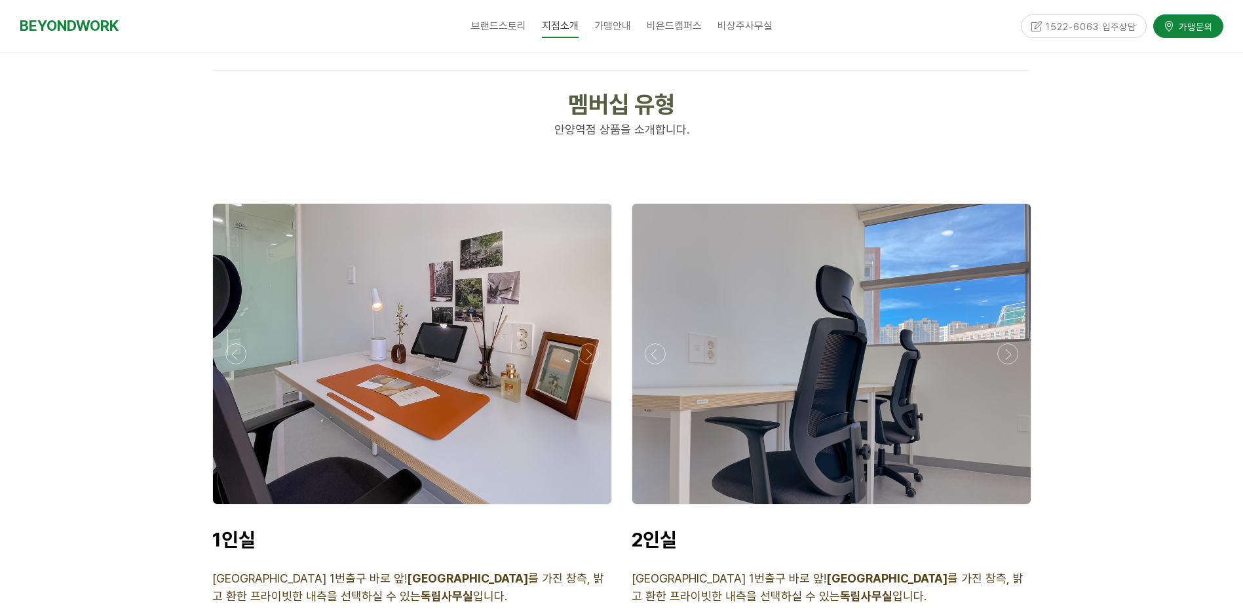
click at [592, 508] on div at bounding box center [412, 508] width 406 height 0
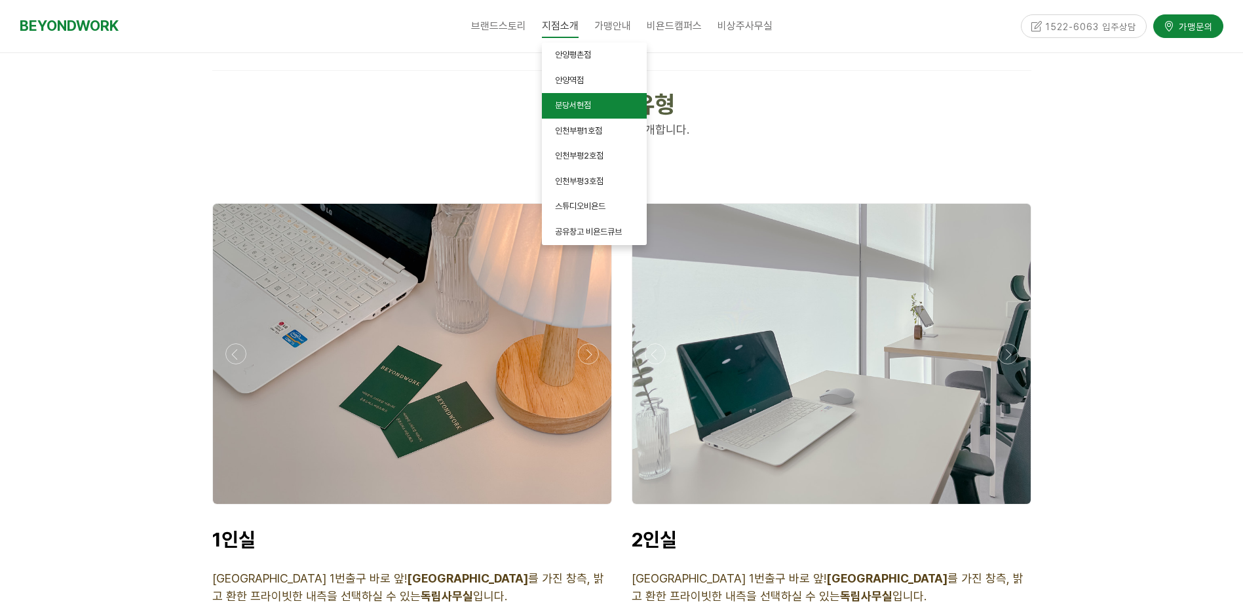
click at [606, 110] on link "분당서현점" at bounding box center [594, 106] width 105 height 26
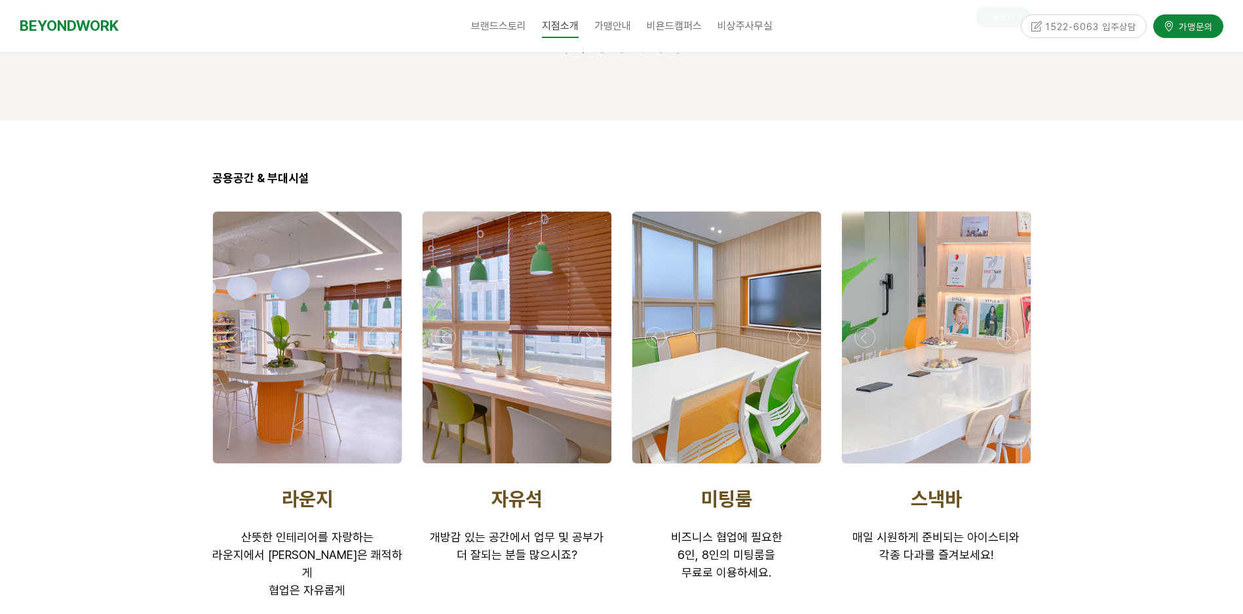
scroll to position [1965, 0]
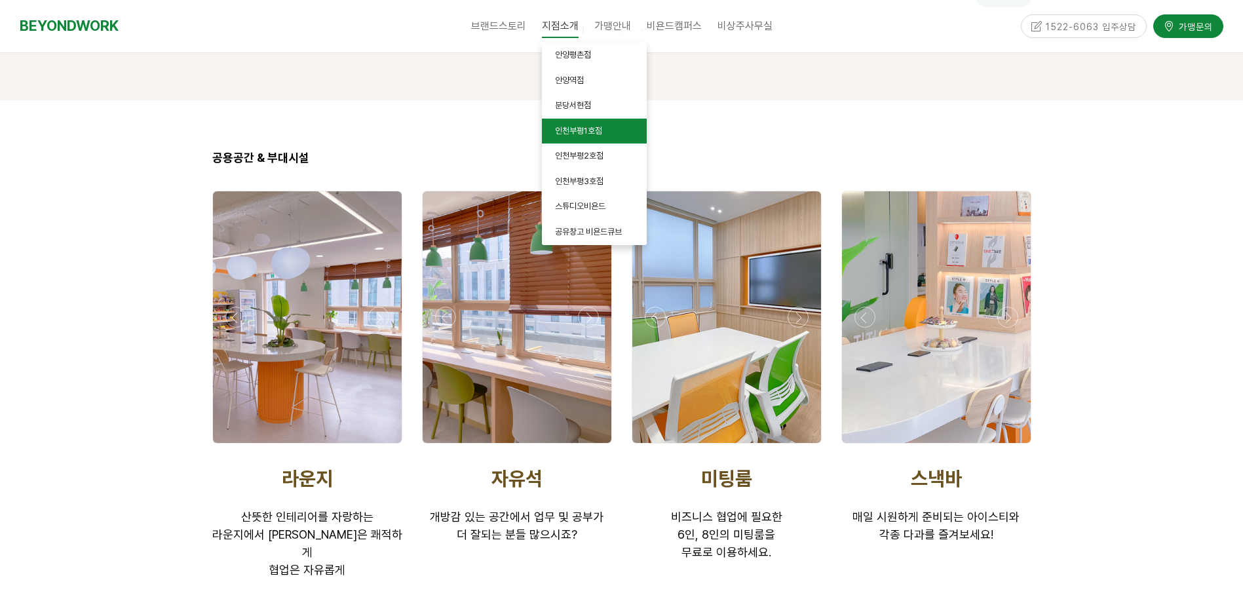
click at [611, 133] on link "인천부평1호점" at bounding box center [594, 132] width 105 height 26
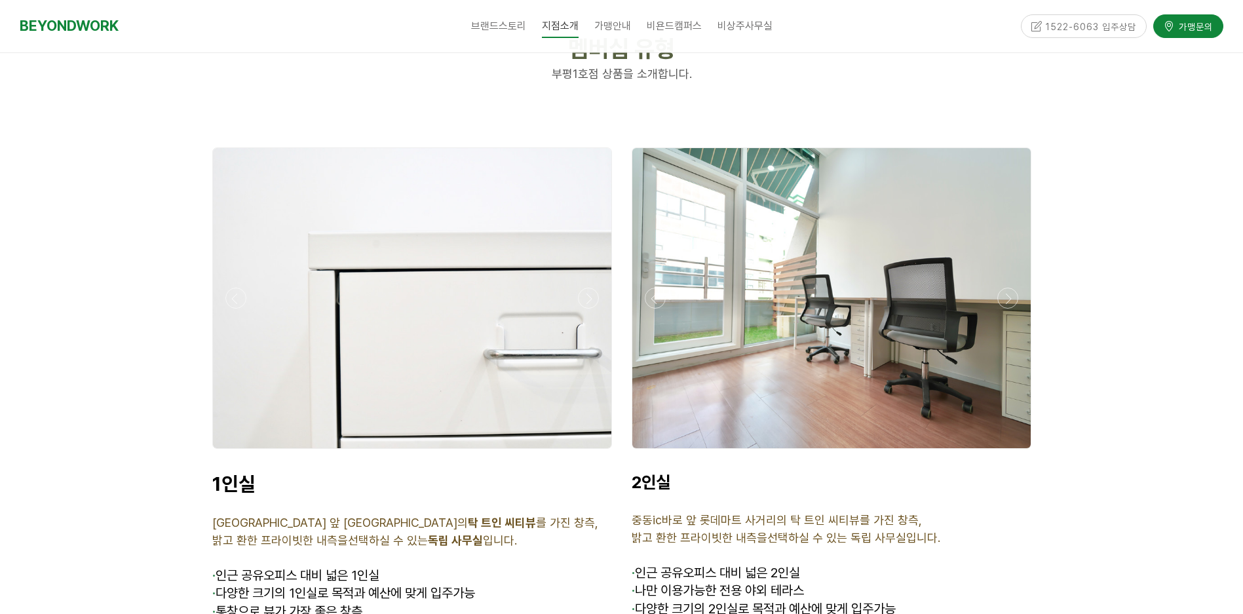
scroll to position [3210, 0]
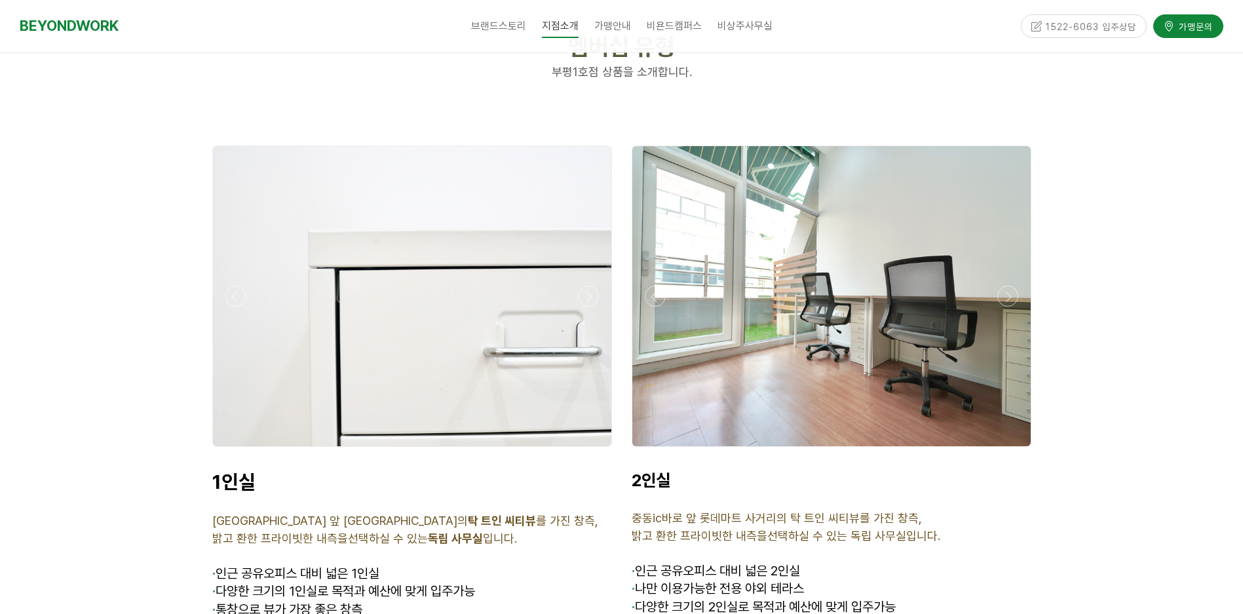
click at [587, 450] on div at bounding box center [412, 450] width 406 height 0
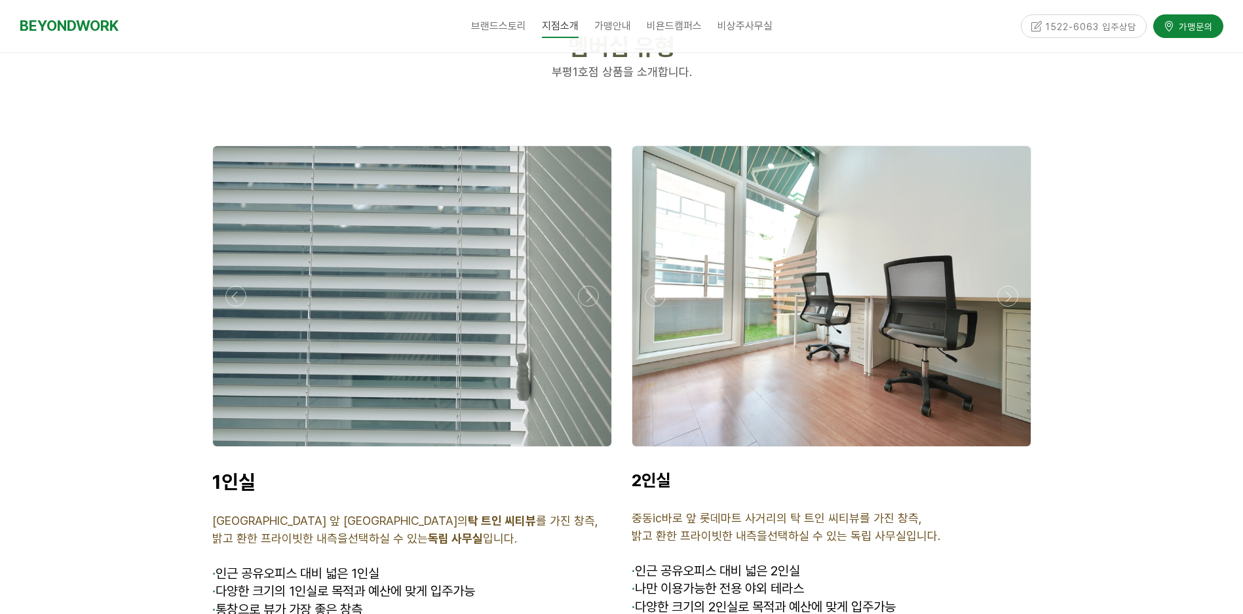
click at [587, 450] on div at bounding box center [412, 450] width 406 height 0
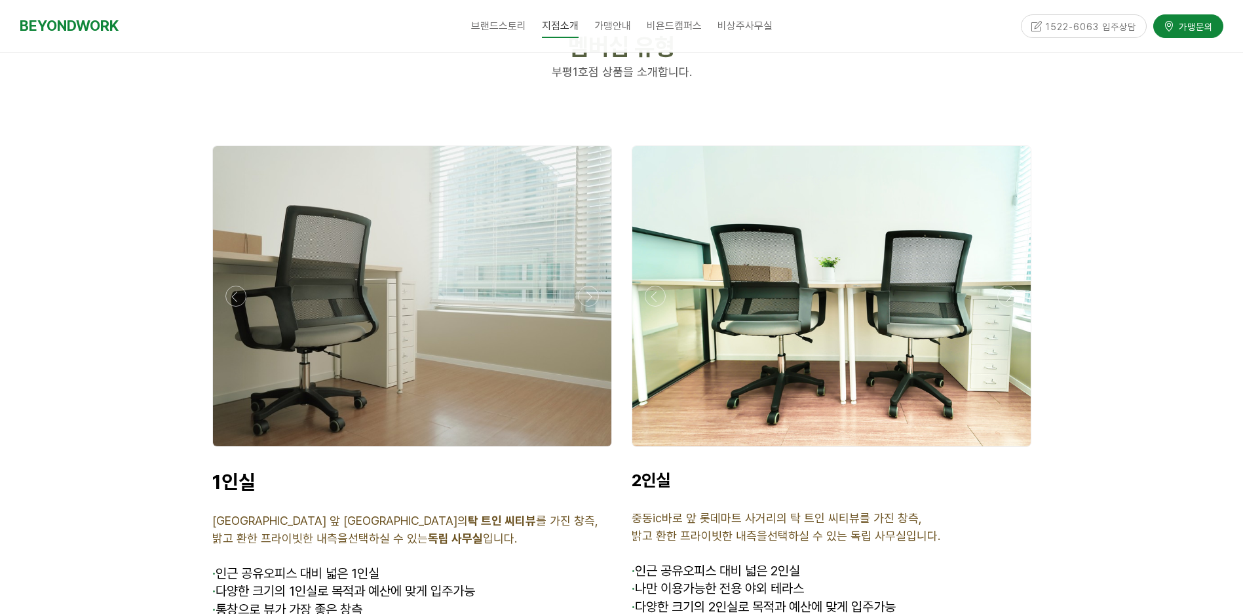
click at [587, 450] on div at bounding box center [412, 450] width 406 height 0
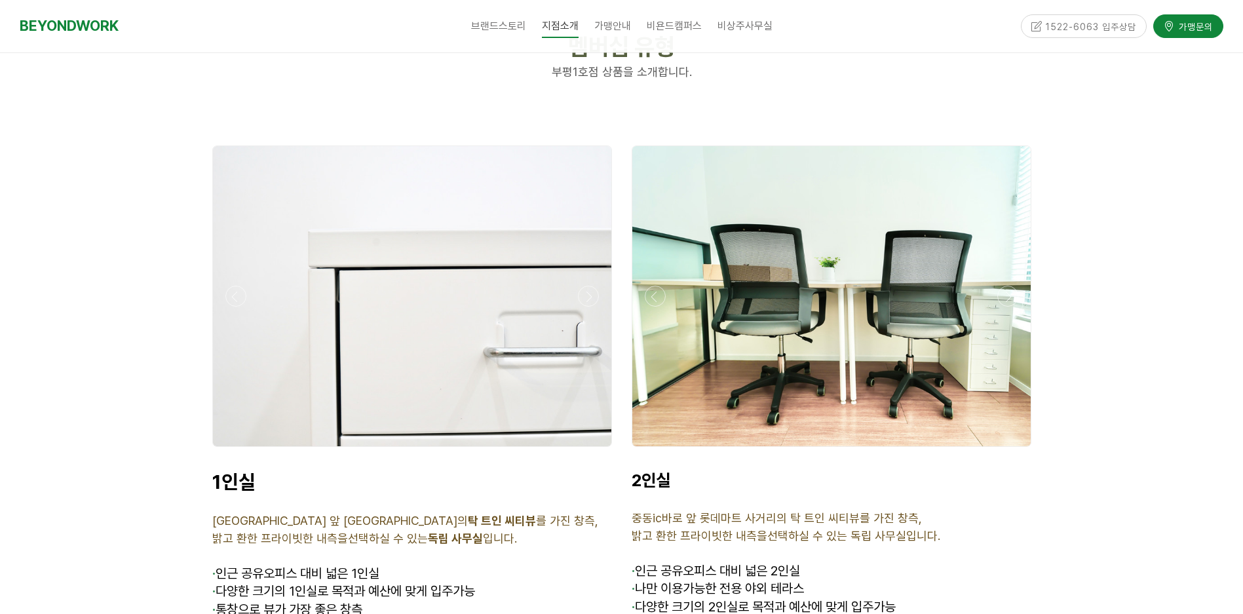
click at [587, 450] on div at bounding box center [412, 450] width 406 height 0
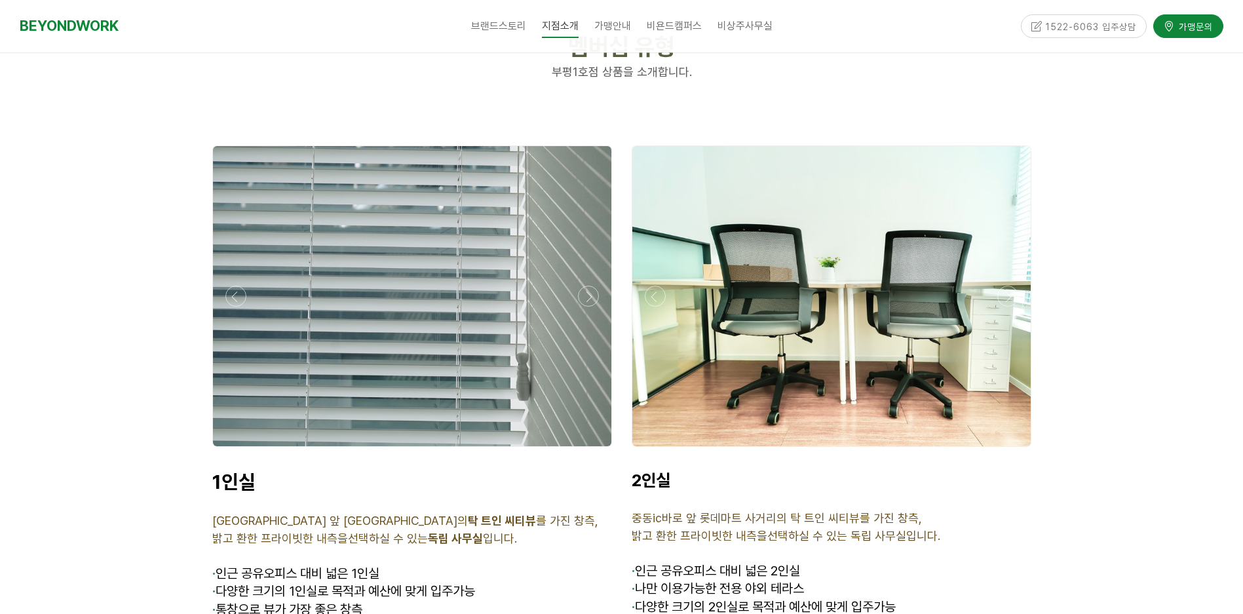
click at [587, 450] on div at bounding box center [412, 450] width 406 height 0
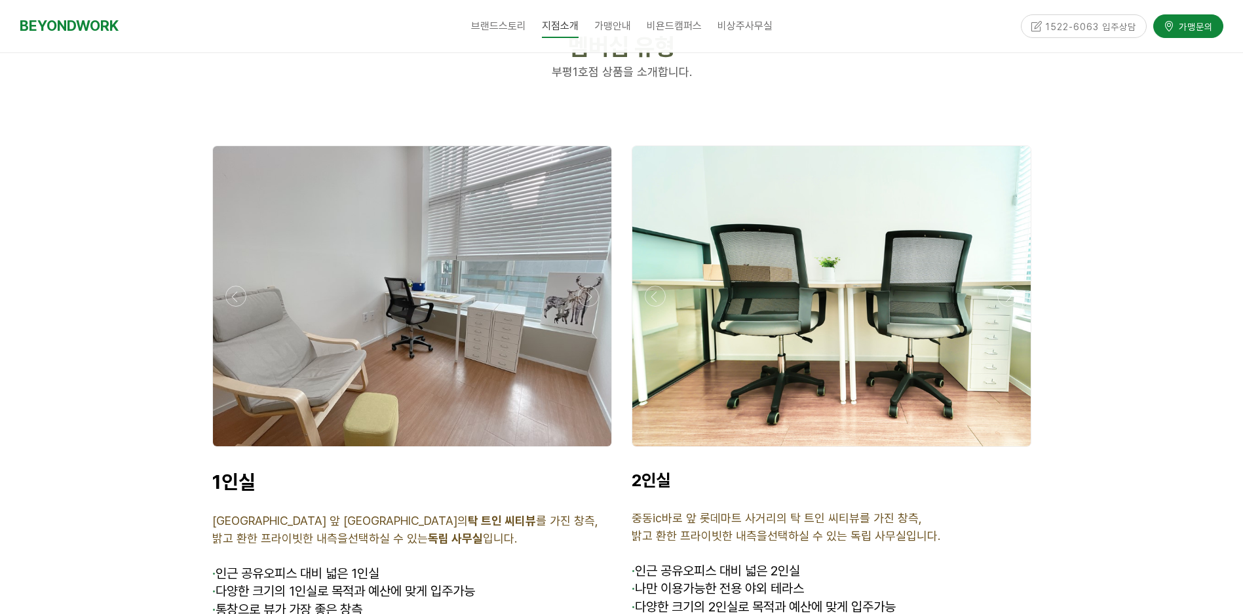
click at [587, 450] on div at bounding box center [412, 450] width 406 height 0
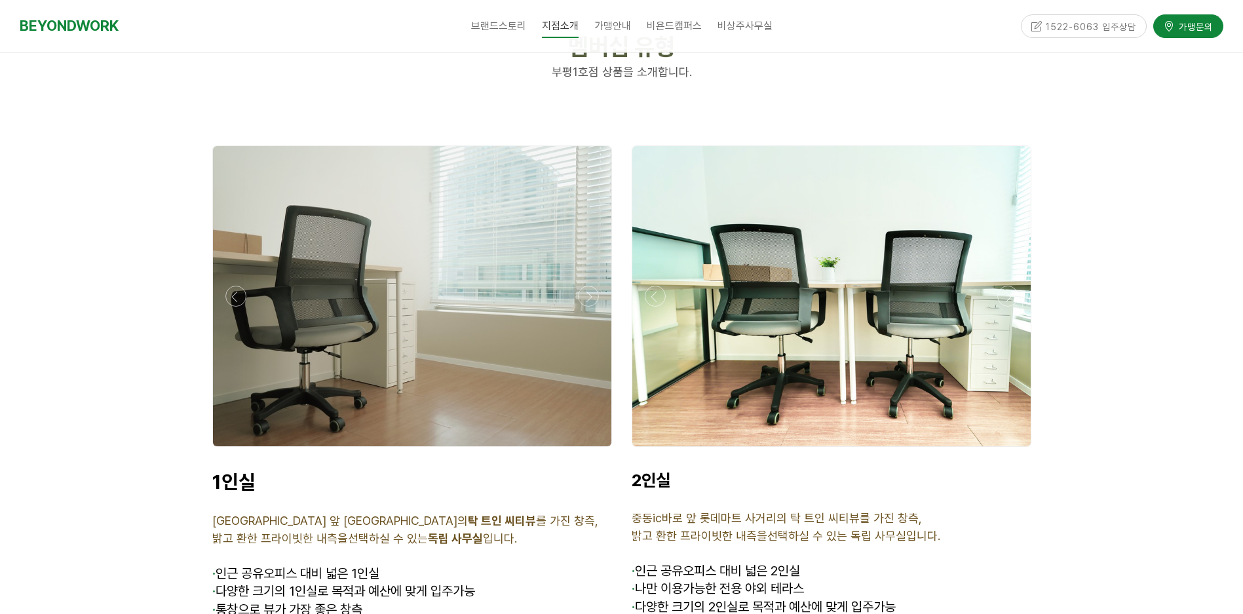
click at [587, 450] on div at bounding box center [412, 450] width 406 height 0
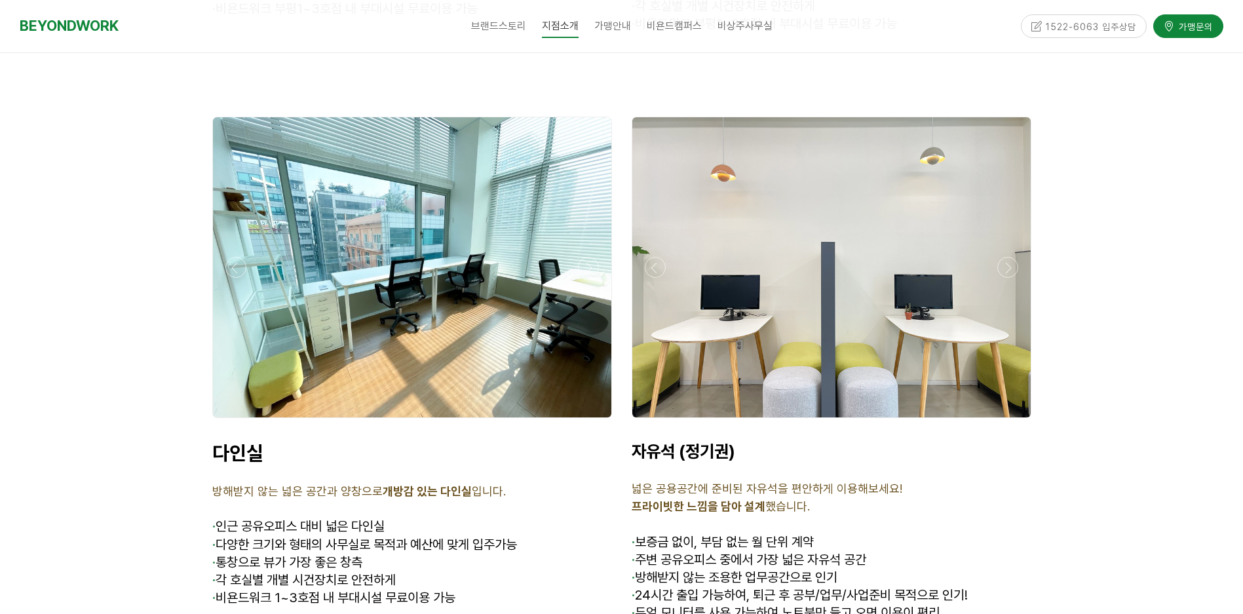
scroll to position [3865, 0]
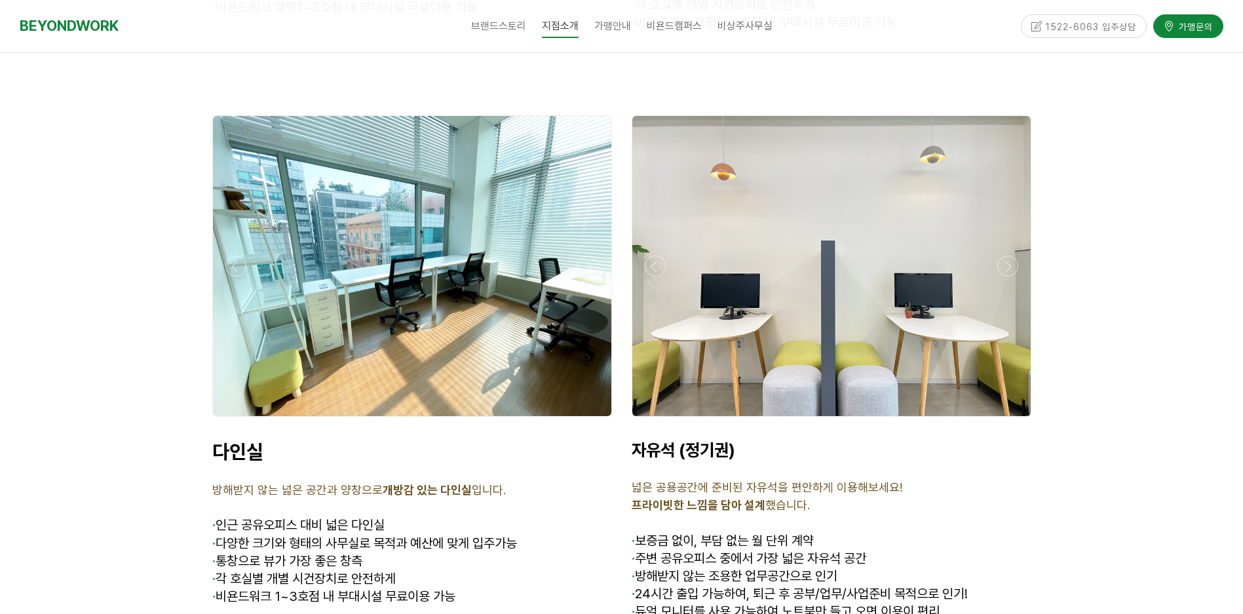
click at [591, 420] on div at bounding box center [412, 420] width 406 height 0
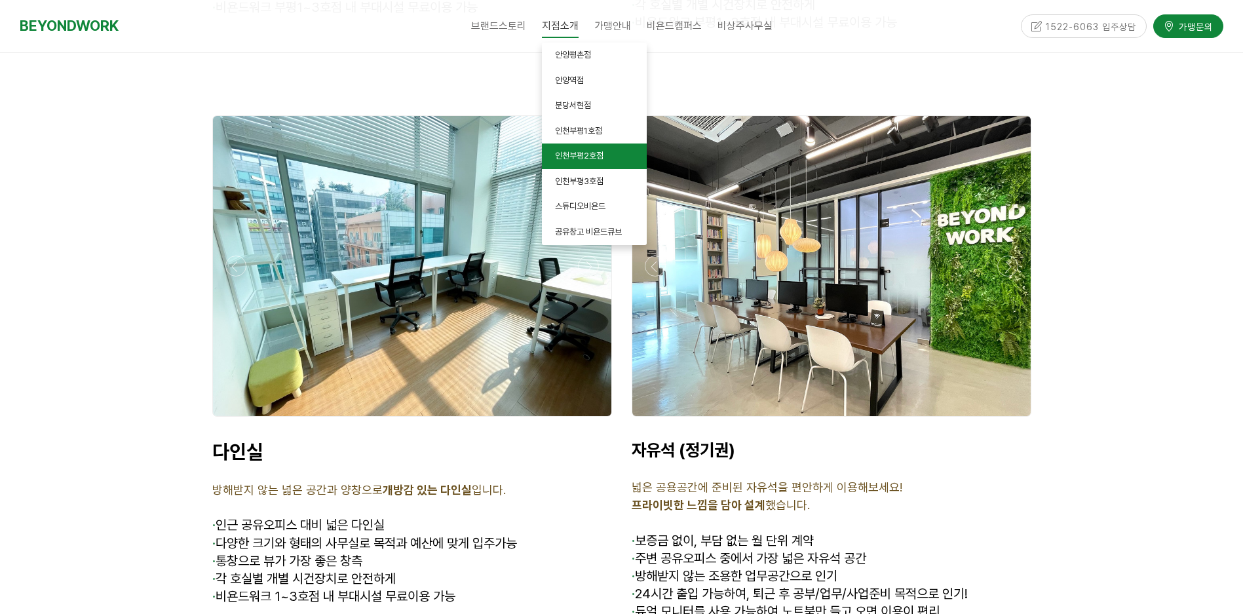
click at [603, 159] on span "인천부평2호점" at bounding box center [579, 156] width 48 height 10
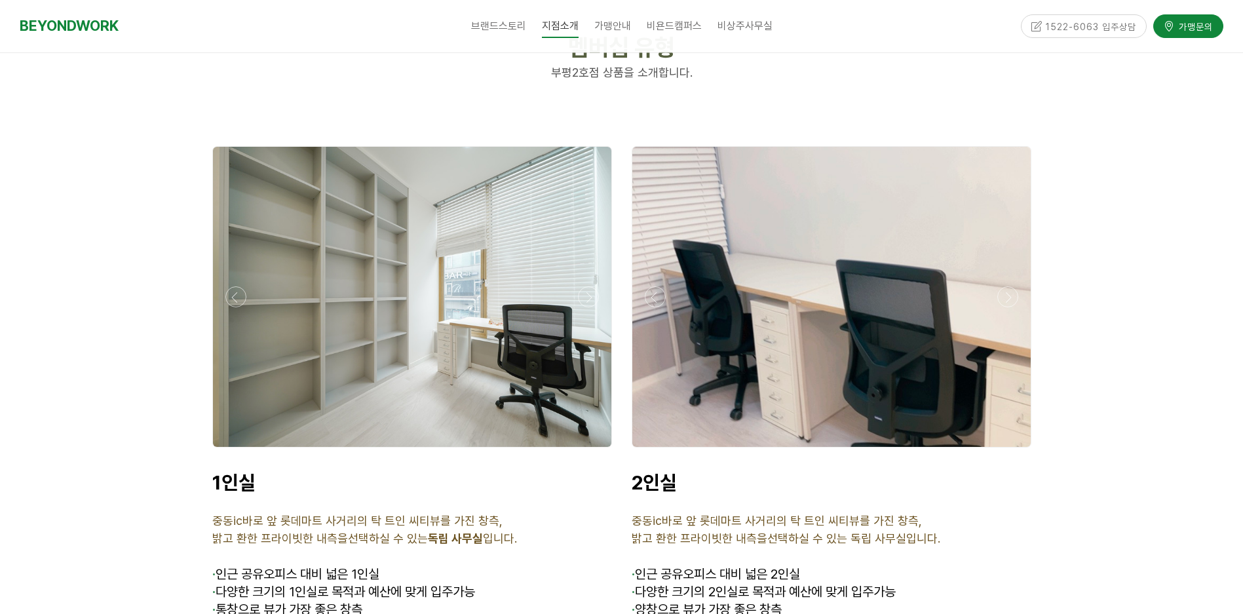
scroll to position [3210, 0]
click at [588, 451] on div at bounding box center [412, 451] width 406 height 0
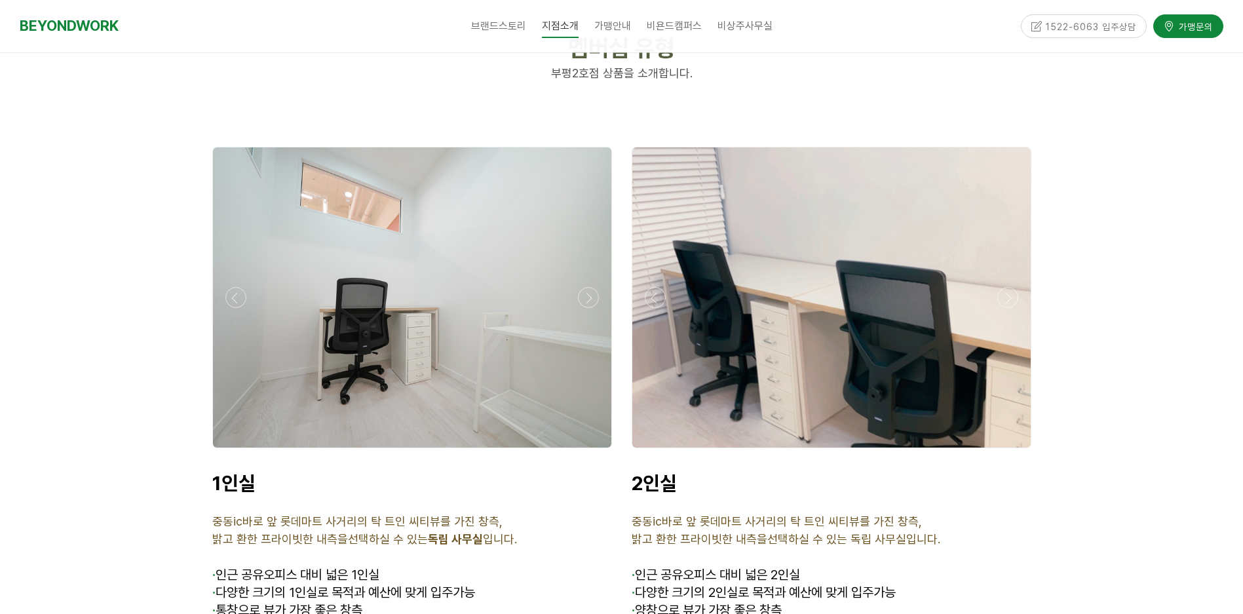
click at [588, 451] on div at bounding box center [412, 451] width 406 height 0
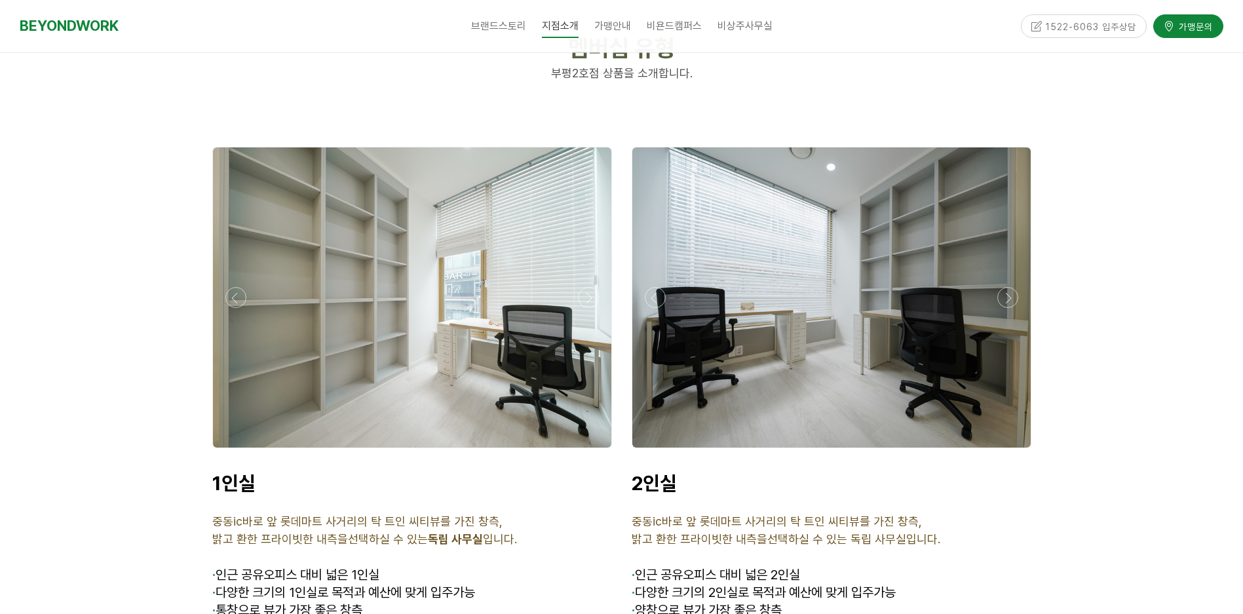
click at [588, 451] on div at bounding box center [412, 451] width 406 height 0
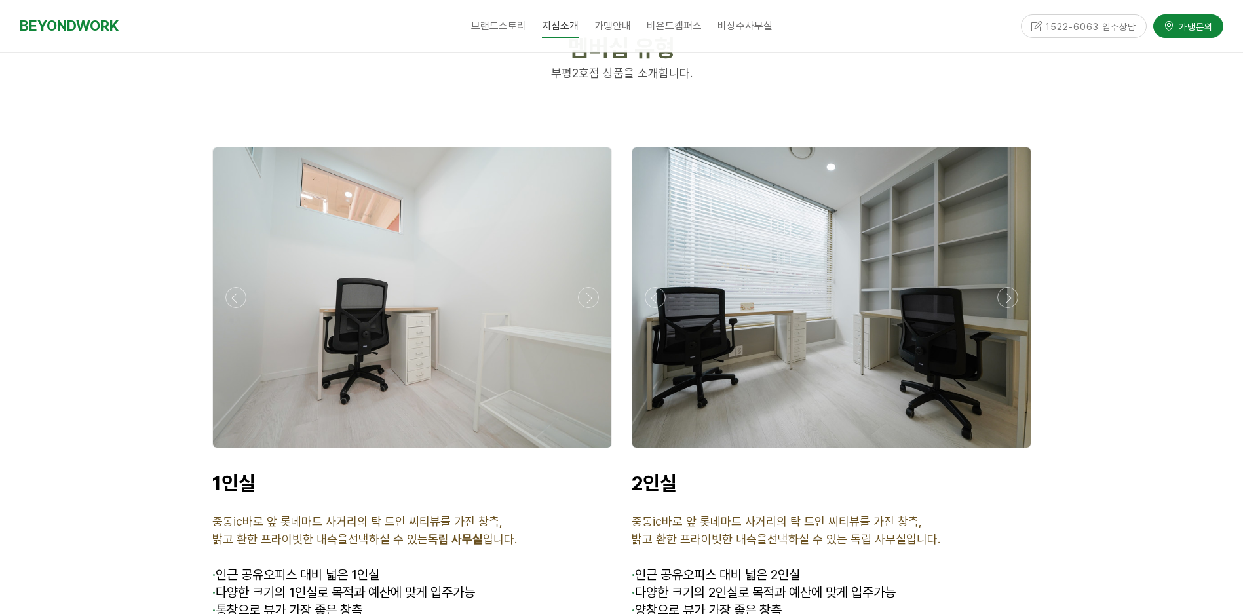
click at [588, 451] on div at bounding box center [412, 451] width 406 height 0
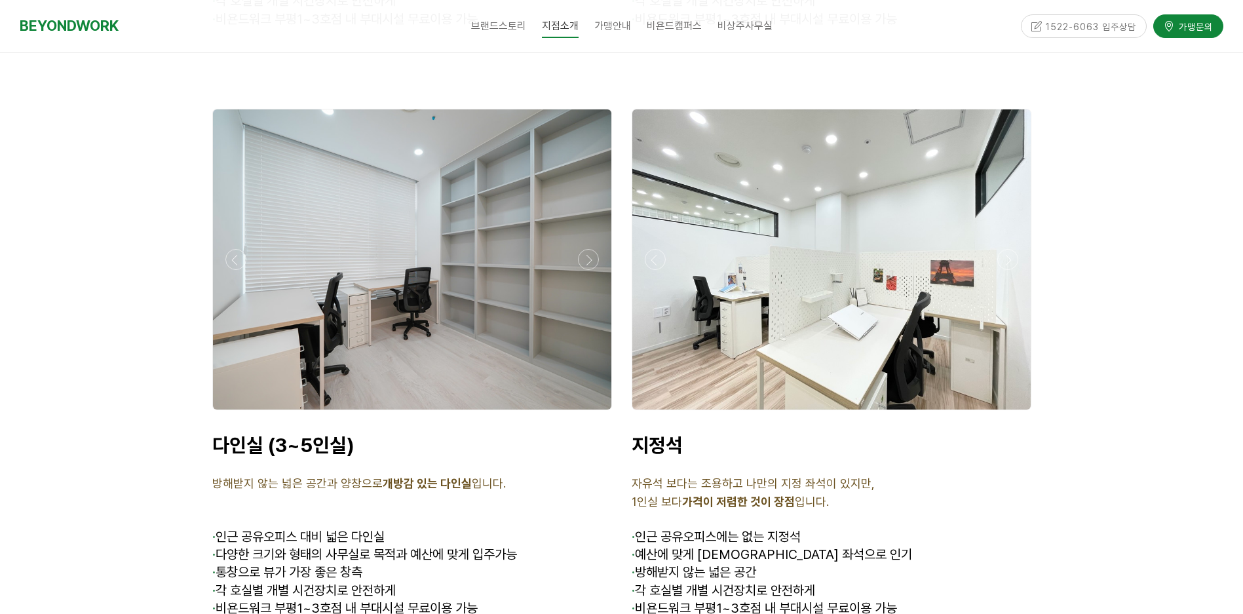
scroll to position [3865, 0]
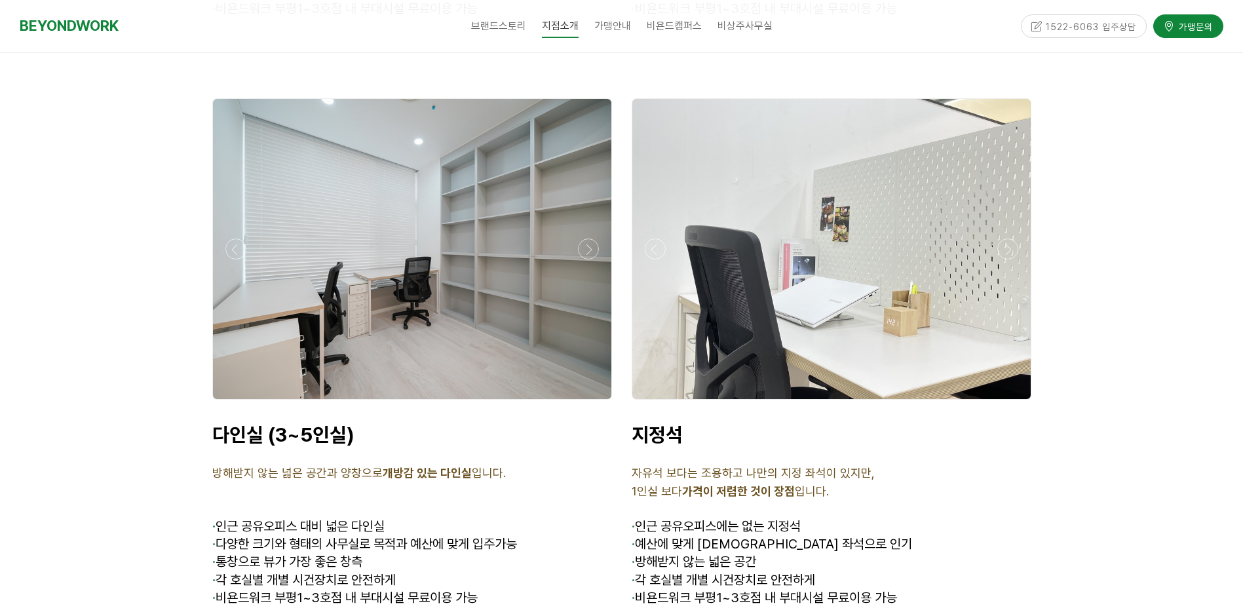
click at [1006, 403] on div at bounding box center [831, 403] width 406 height 0
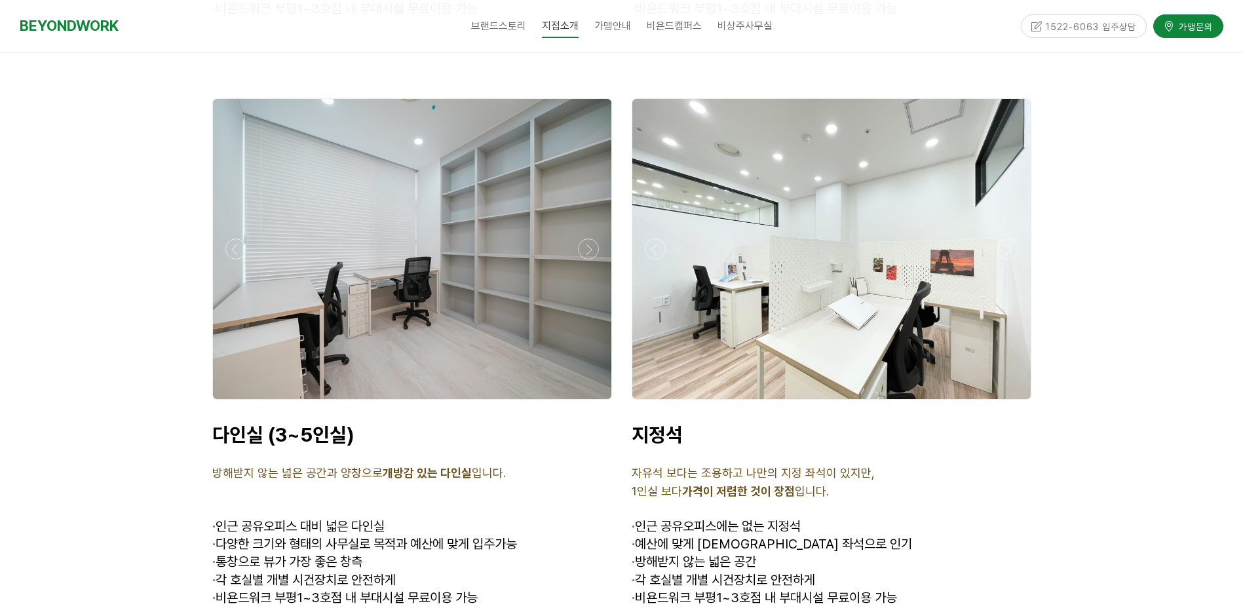
click at [1006, 403] on div at bounding box center [831, 403] width 406 height 0
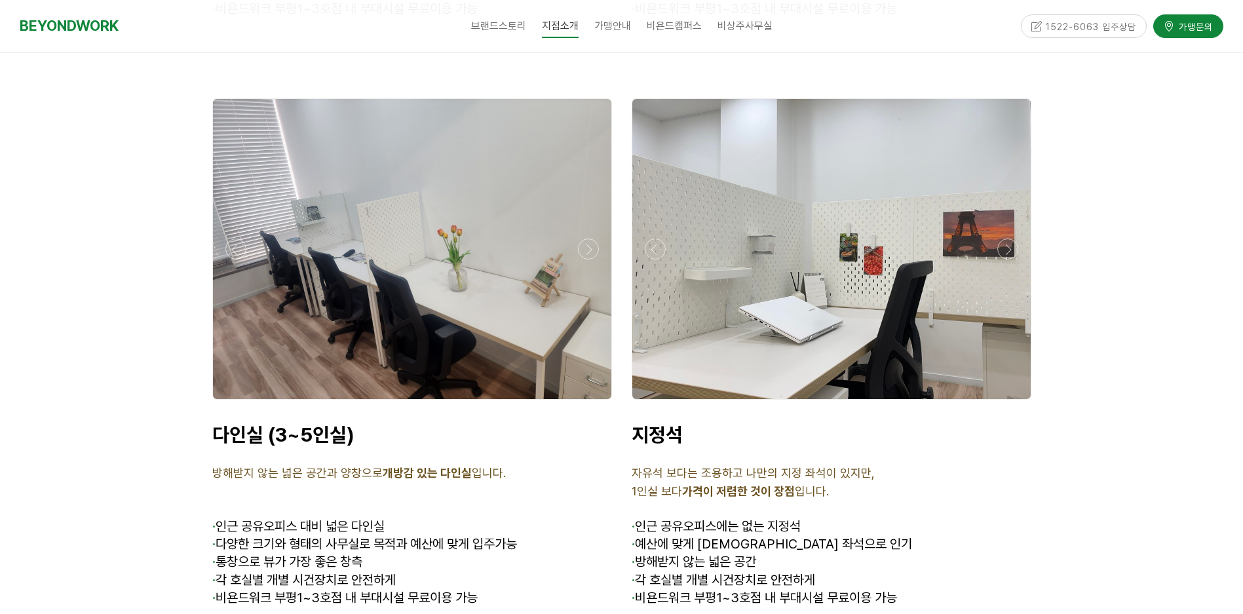
click at [1006, 403] on div at bounding box center [831, 403] width 406 height 0
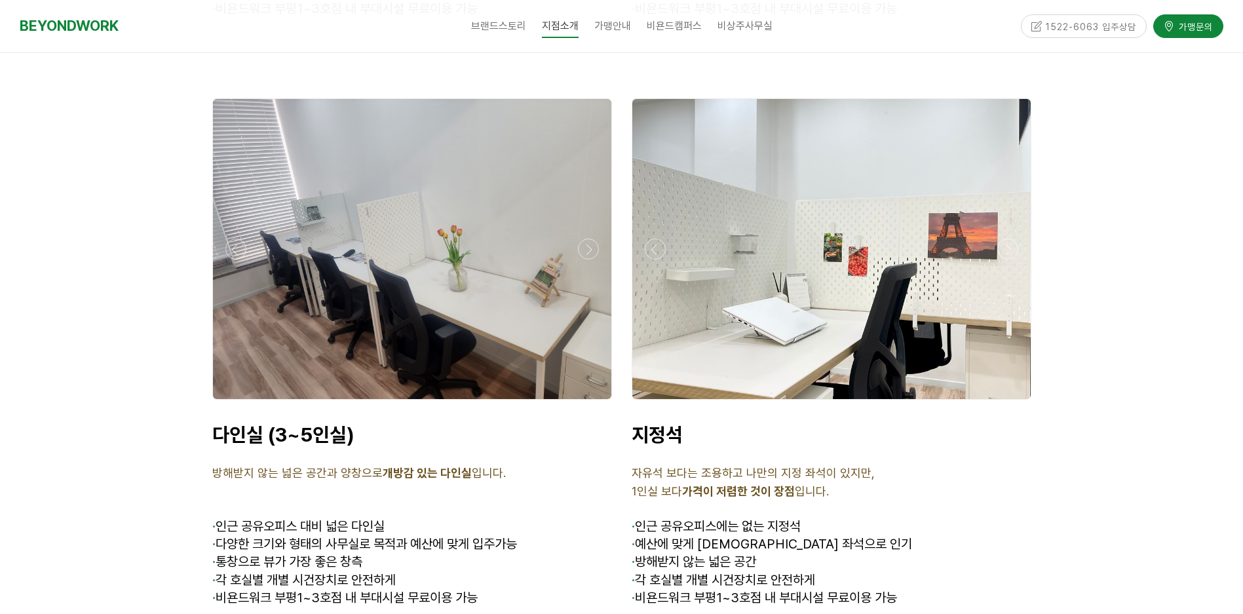
click at [1006, 403] on div at bounding box center [831, 403] width 406 height 0
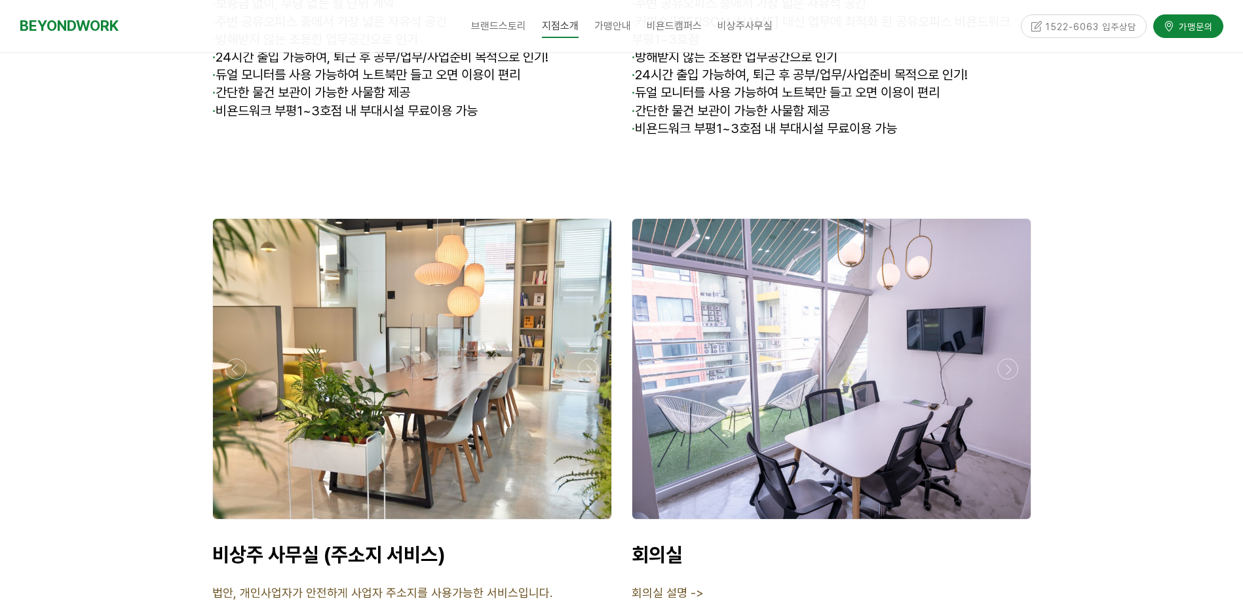
scroll to position [5110, 0]
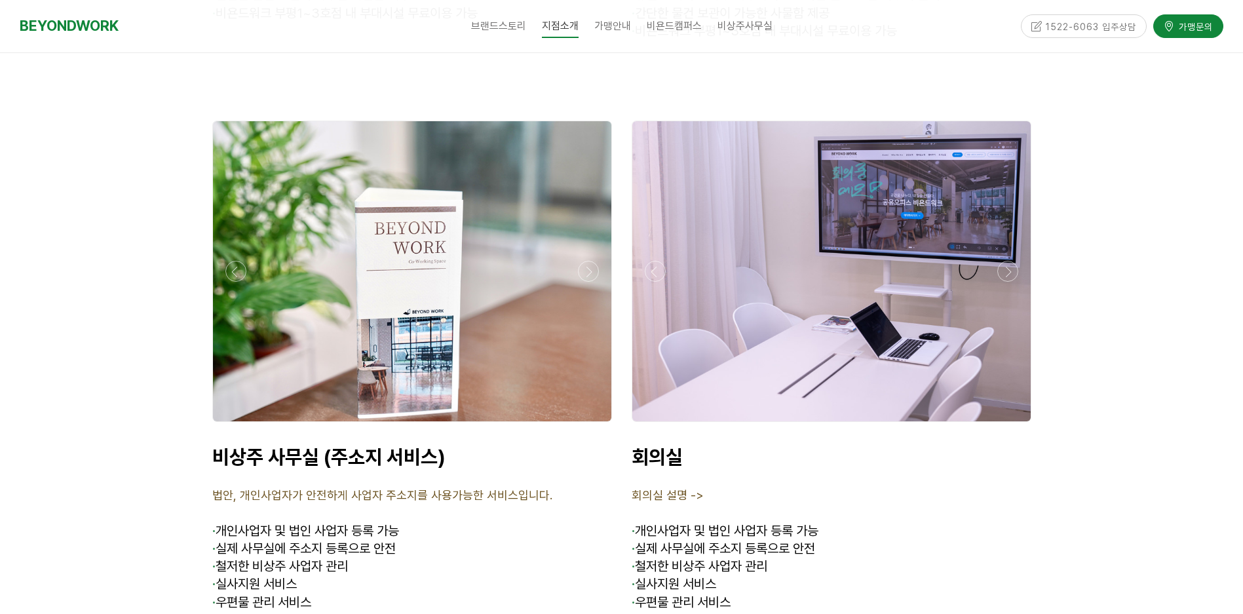
click at [590, 425] on div at bounding box center [412, 425] width 406 height 0
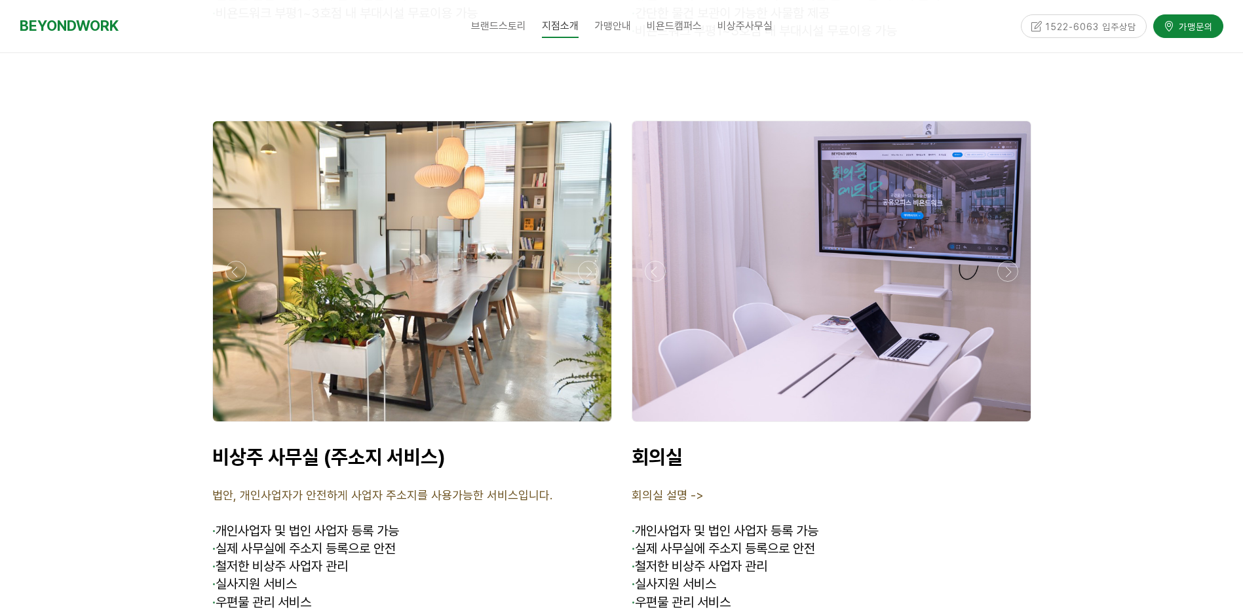
click at [590, 425] on div at bounding box center [412, 425] width 406 height 0
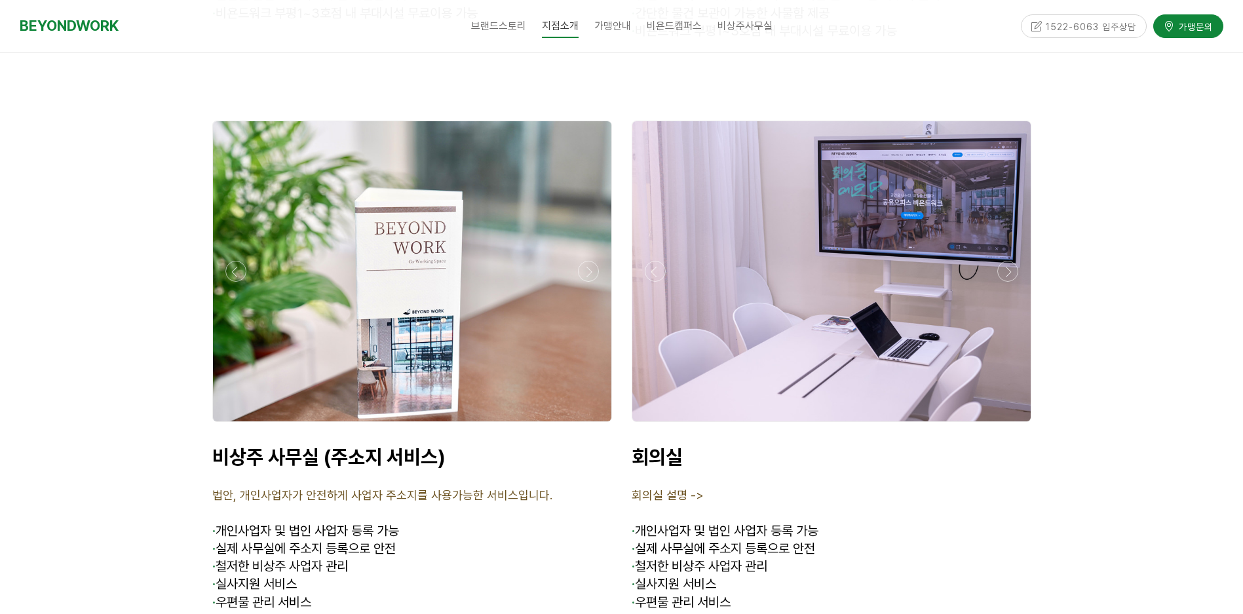
click at [1006, 425] on div at bounding box center [831, 425] width 406 height 0
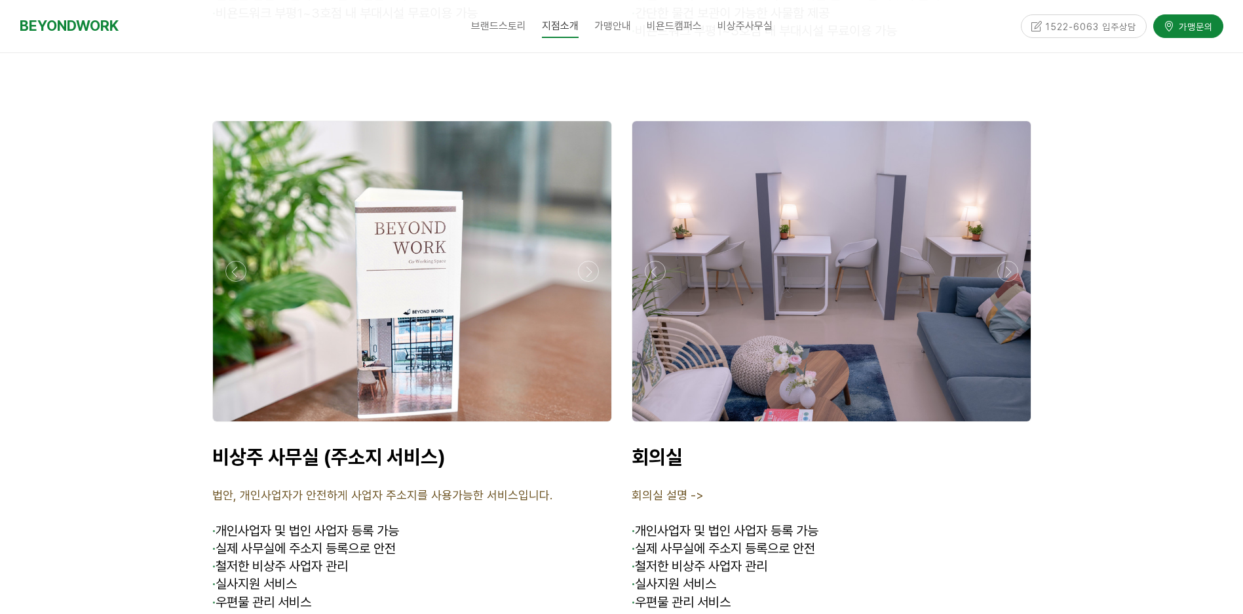
click at [1006, 425] on div at bounding box center [831, 425] width 406 height 0
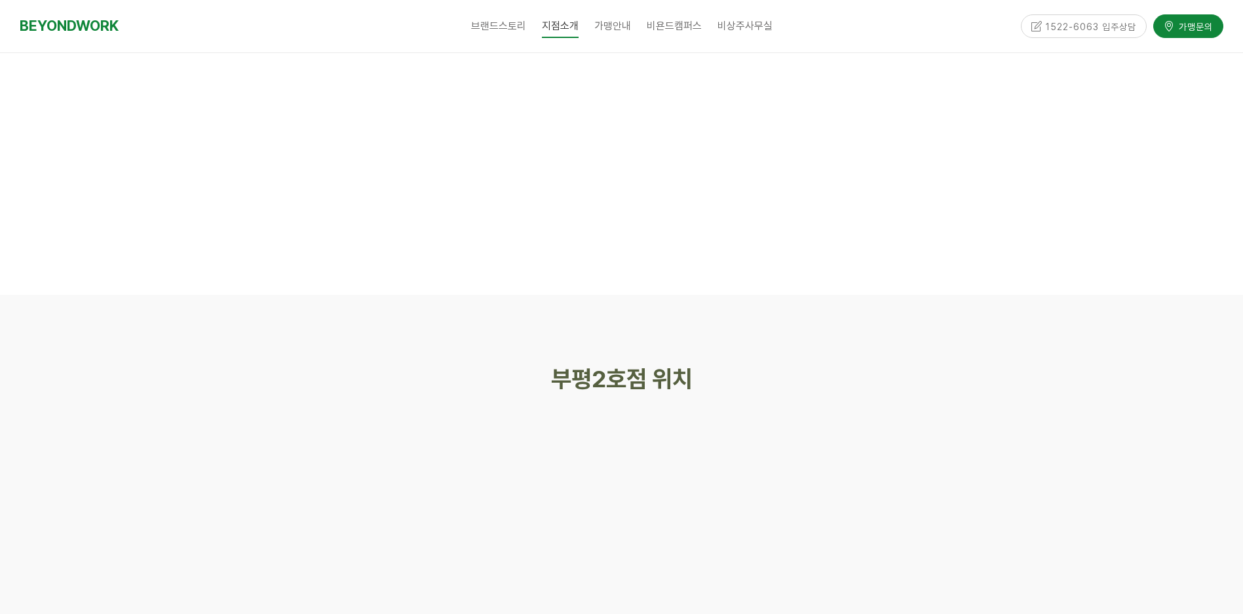
scroll to position [5831, 0]
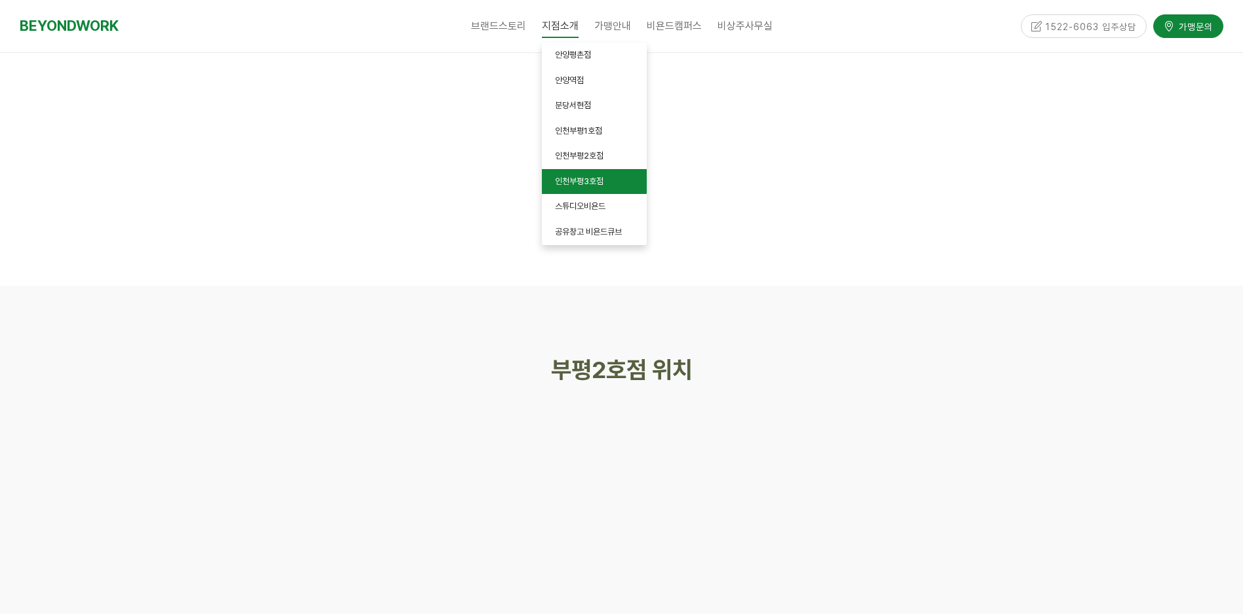
click at [597, 185] on span "인천부평3호점" at bounding box center [579, 181] width 48 height 10
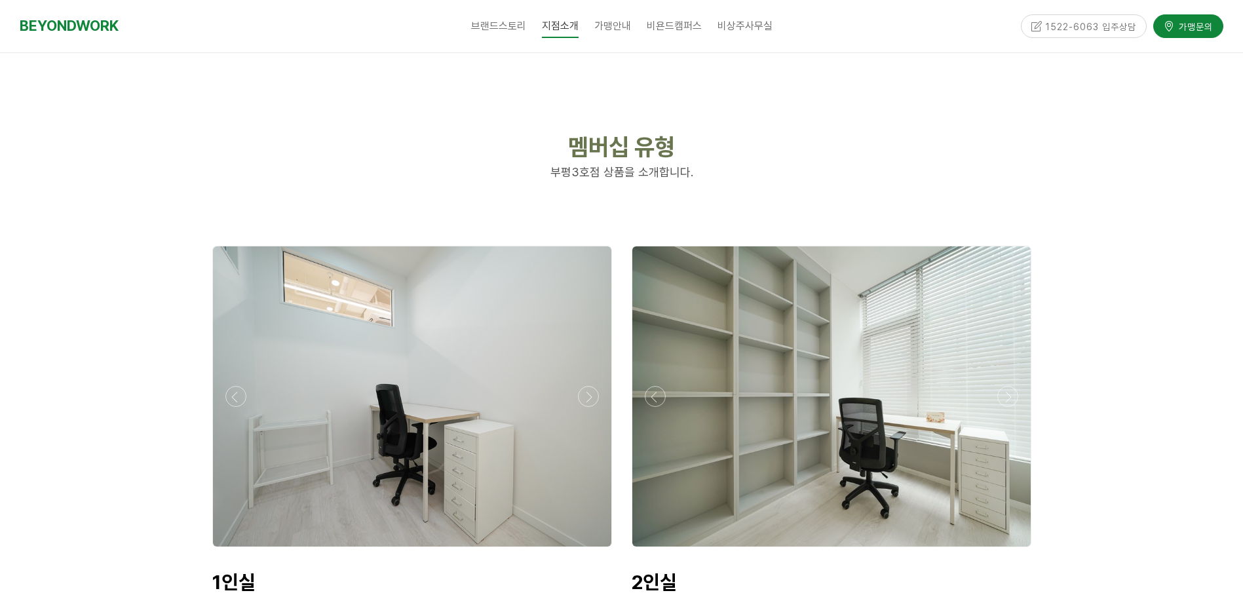
scroll to position [3210, 0]
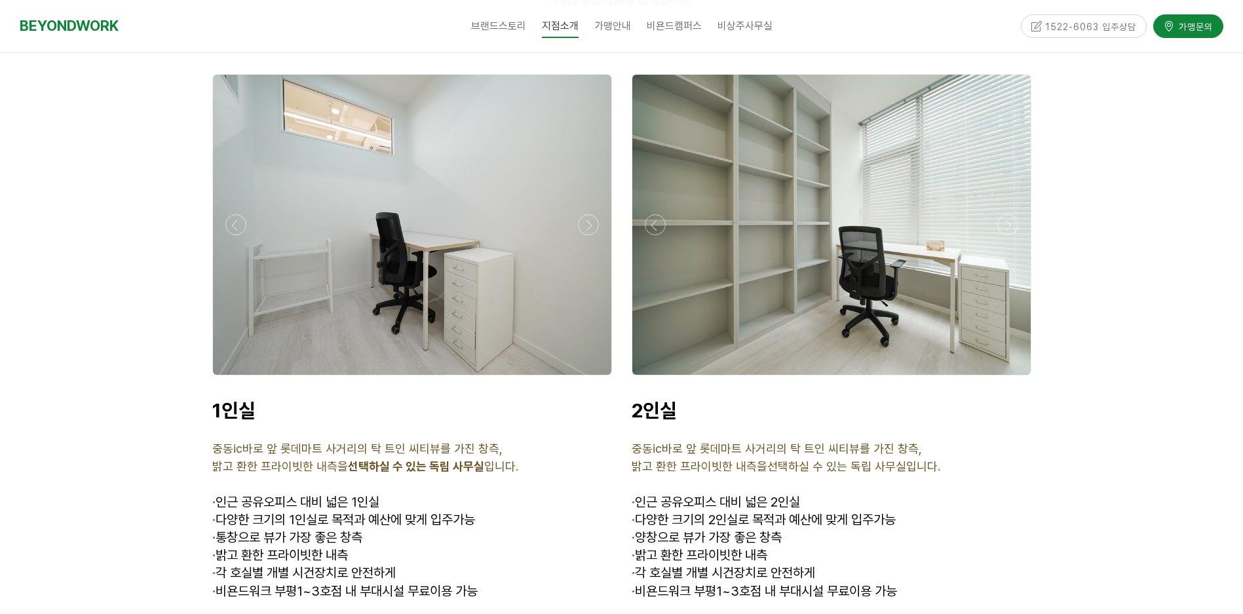
click at [588, 379] on div at bounding box center [412, 379] width 406 height 0
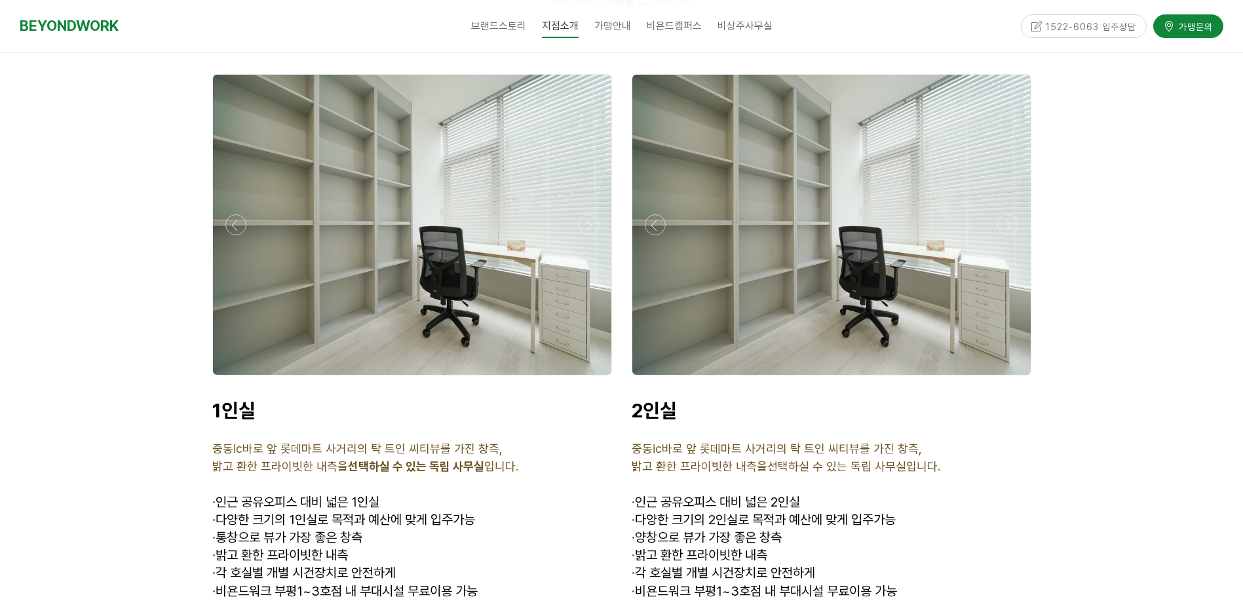
click at [588, 379] on div at bounding box center [412, 379] width 406 height 0
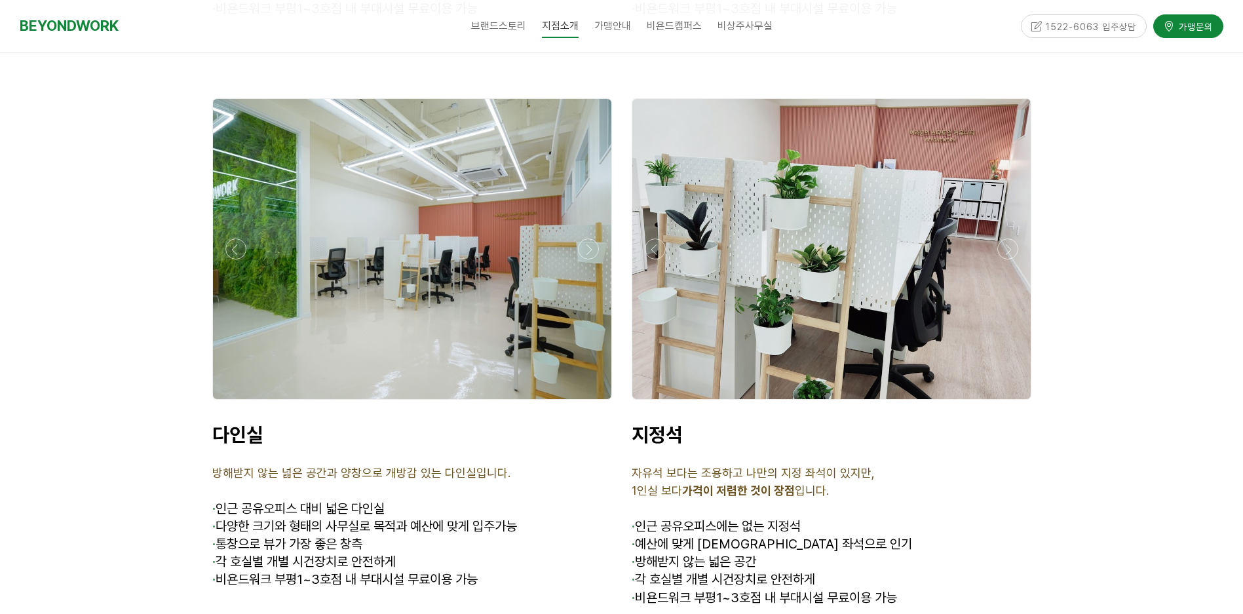
scroll to position [3800, 0]
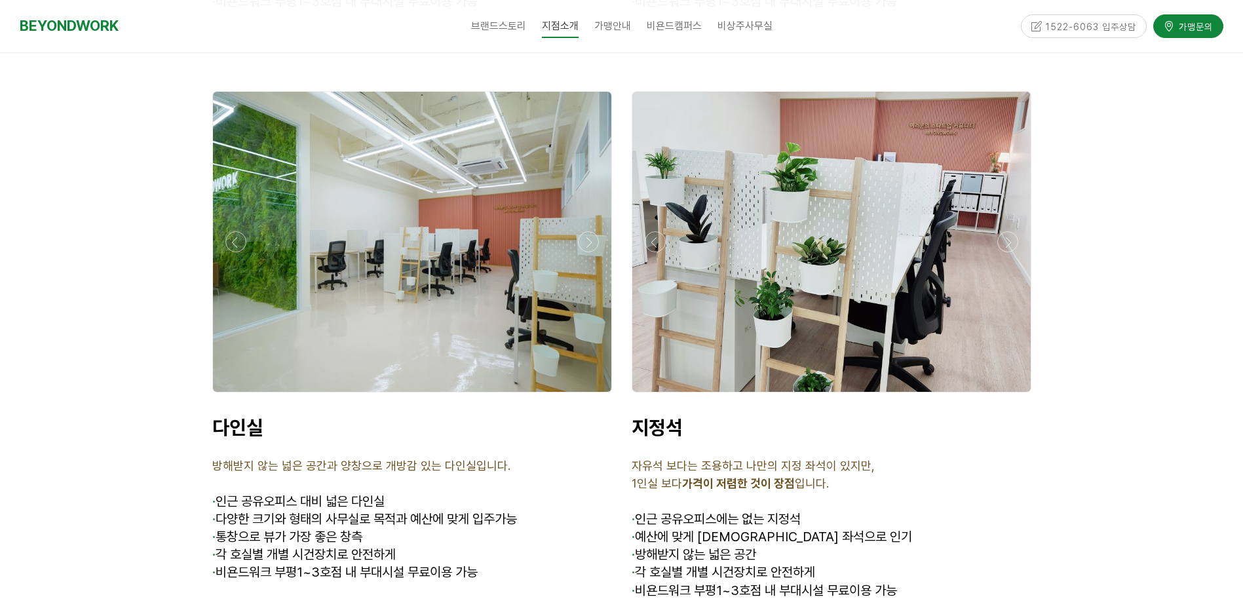
click at [1008, 396] on div at bounding box center [831, 396] width 406 height 0
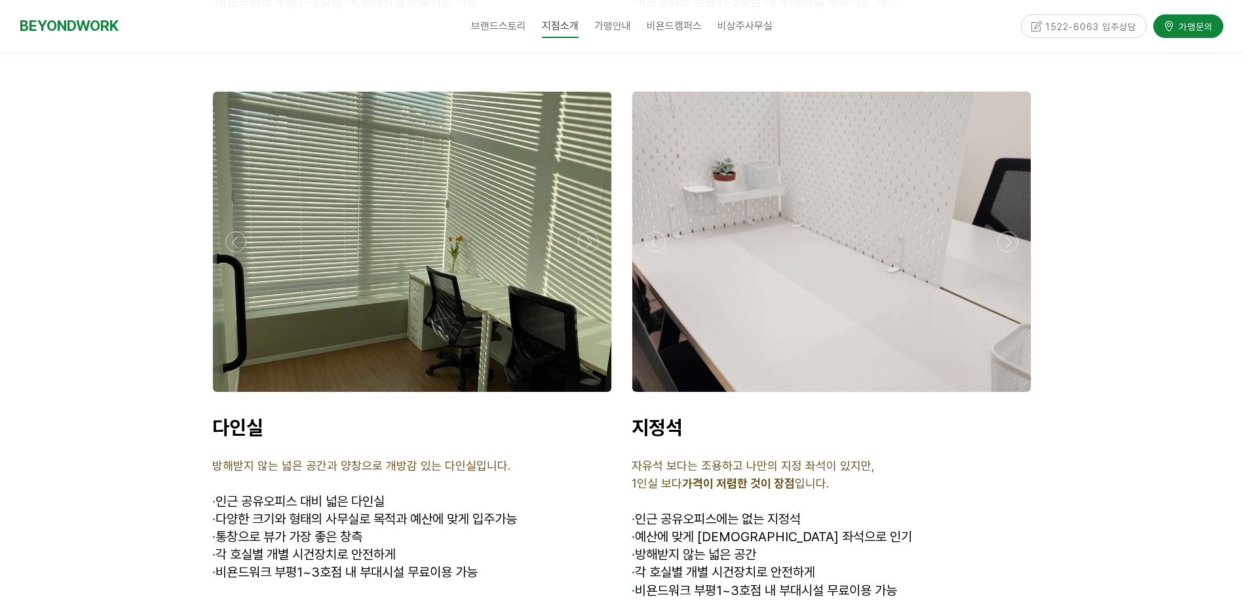
click at [1008, 396] on div at bounding box center [831, 396] width 406 height 0
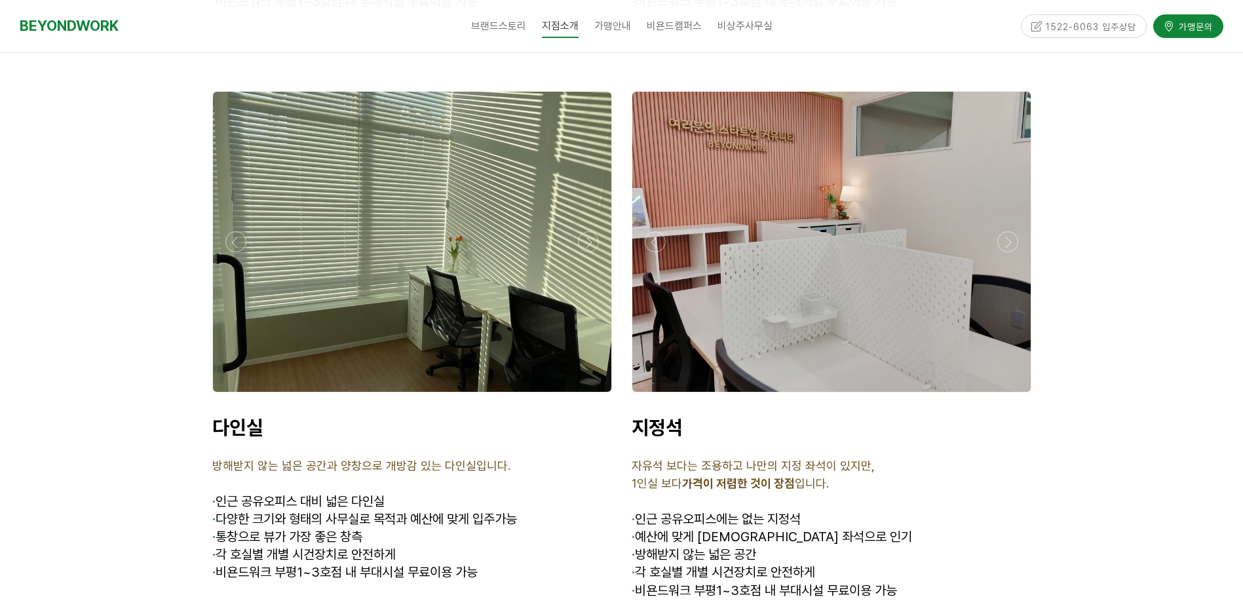
click at [1008, 396] on div at bounding box center [831, 396] width 406 height 0
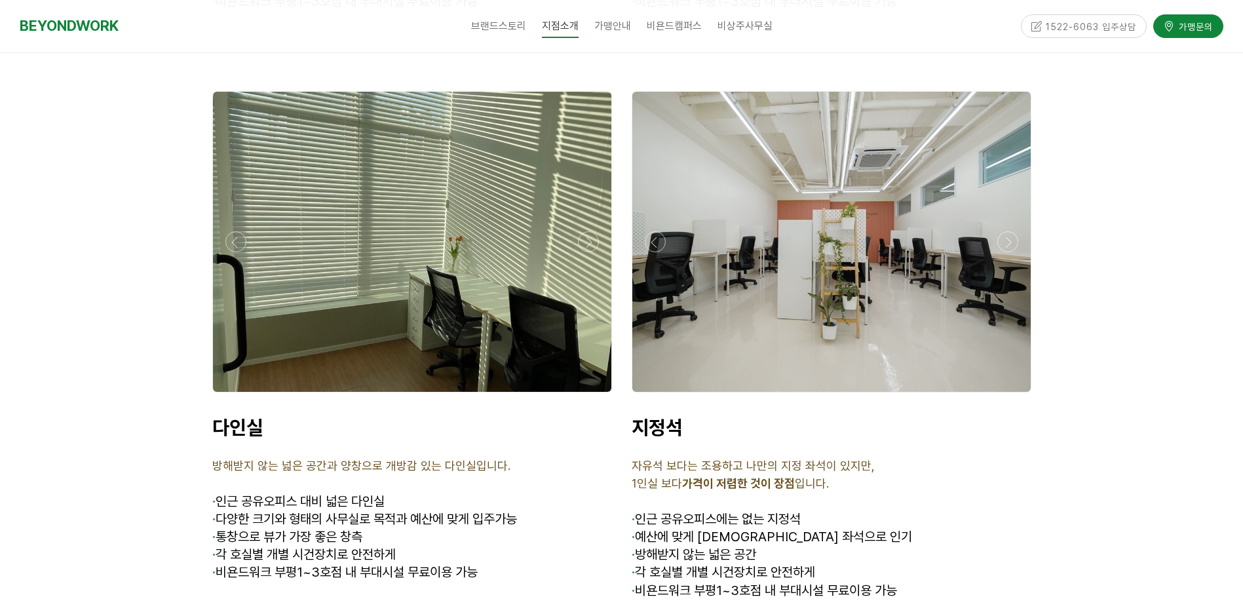
click at [598, 217] on div at bounding box center [412, 242] width 398 height 300
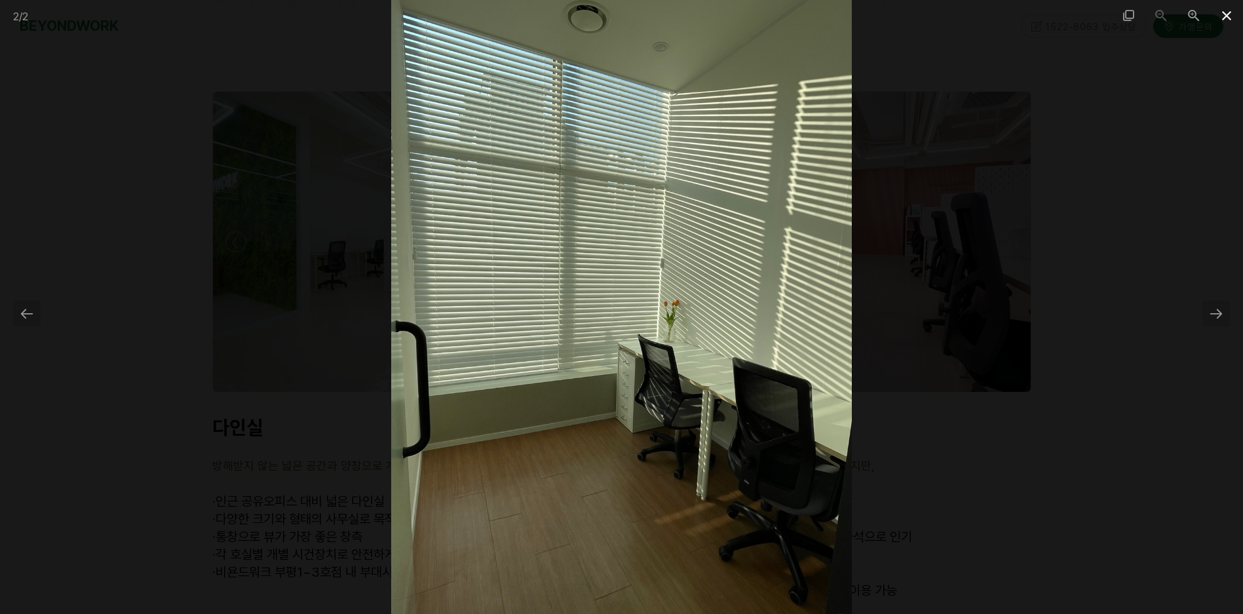
click at [1225, 22] on span at bounding box center [1226, 15] width 33 height 31
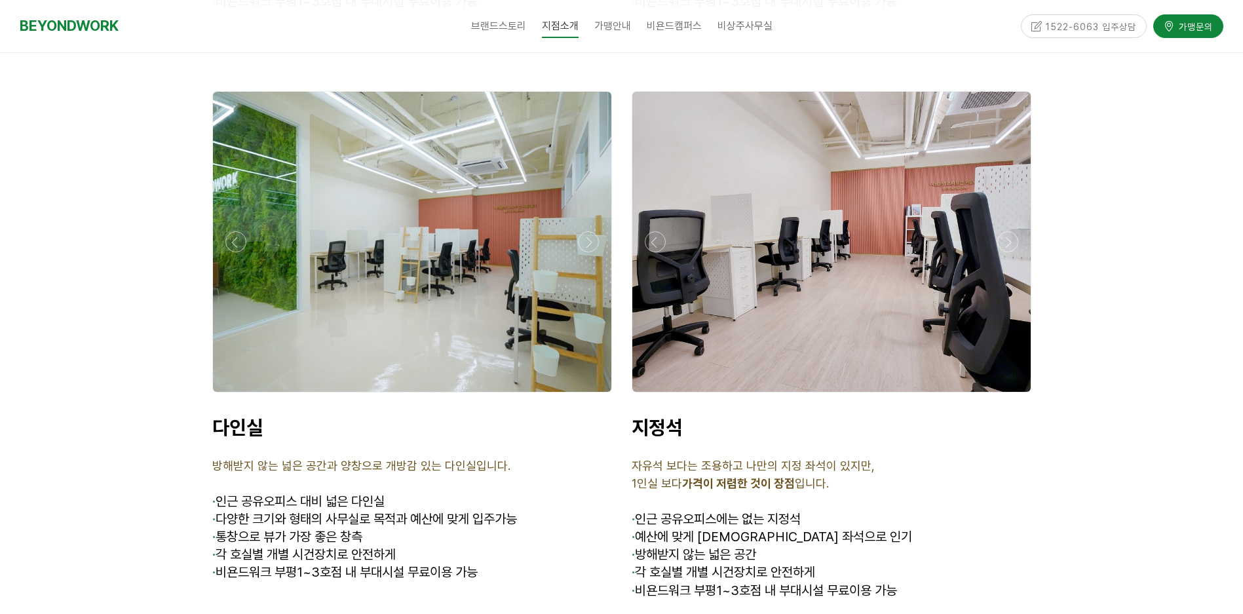
click at [589, 396] on div at bounding box center [412, 396] width 406 height 0
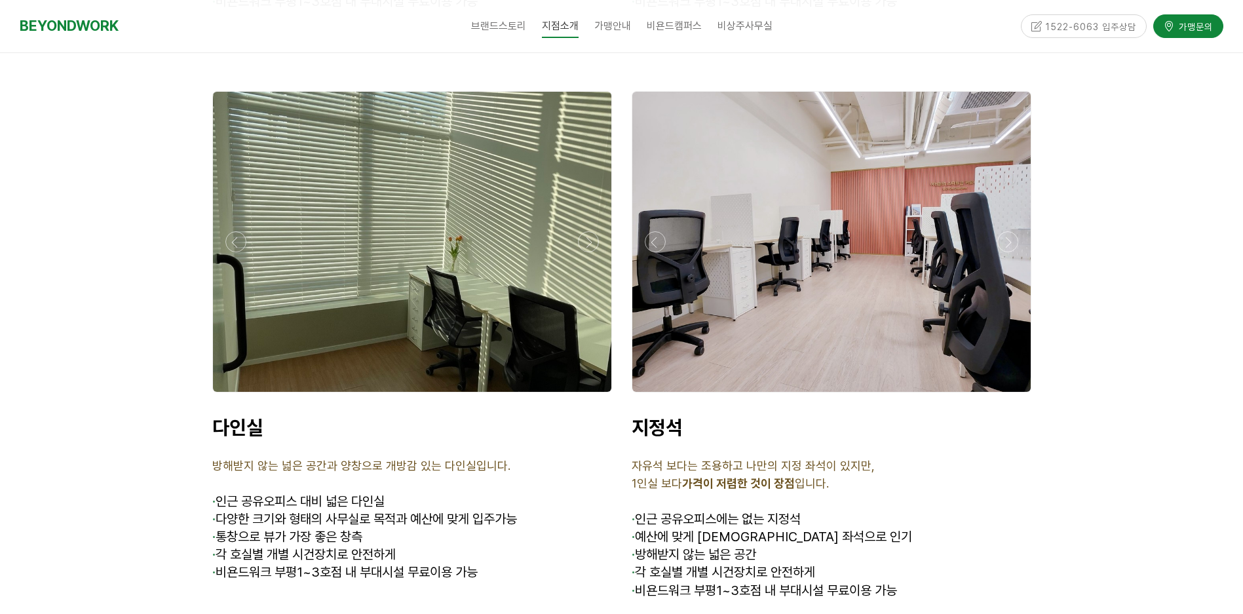
click at [591, 396] on div at bounding box center [412, 396] width 406 height 0
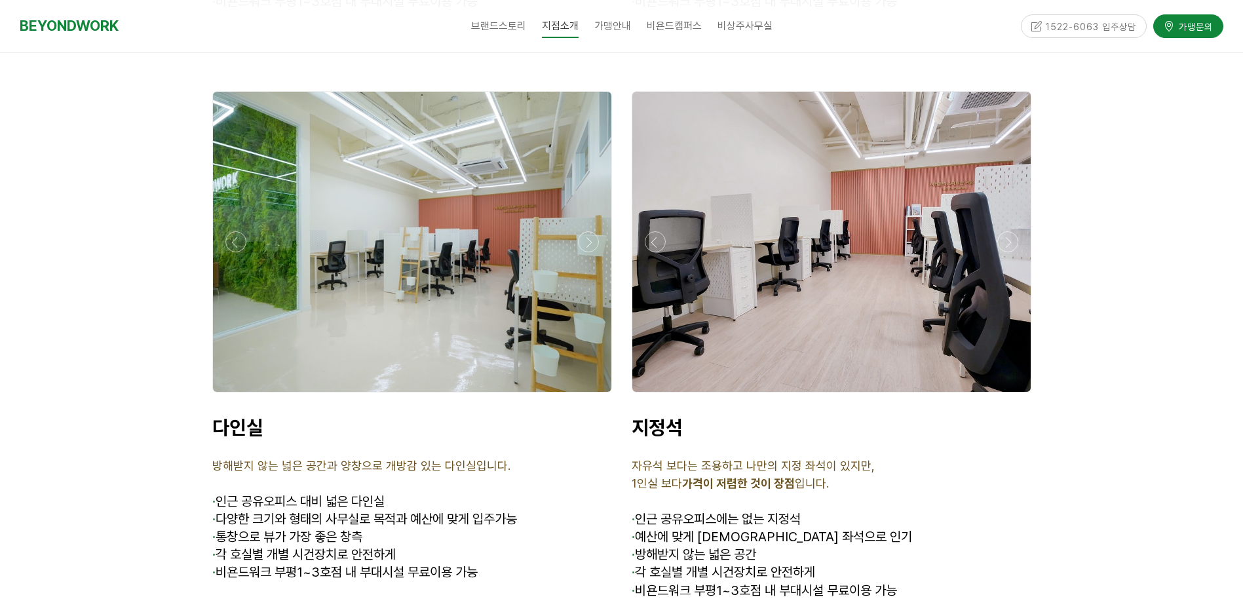
click at [591, 396] on div at bounding box center [412, 396] width 406 height 0
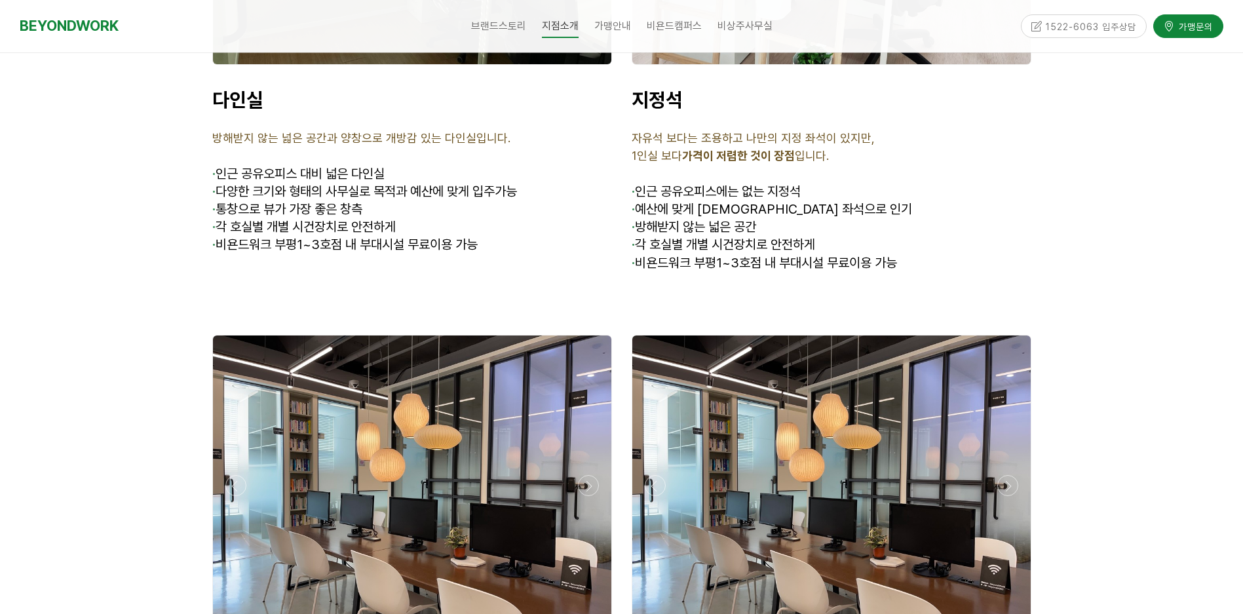
scroll to position [4455, 0]
